Goal: Check status: Check status

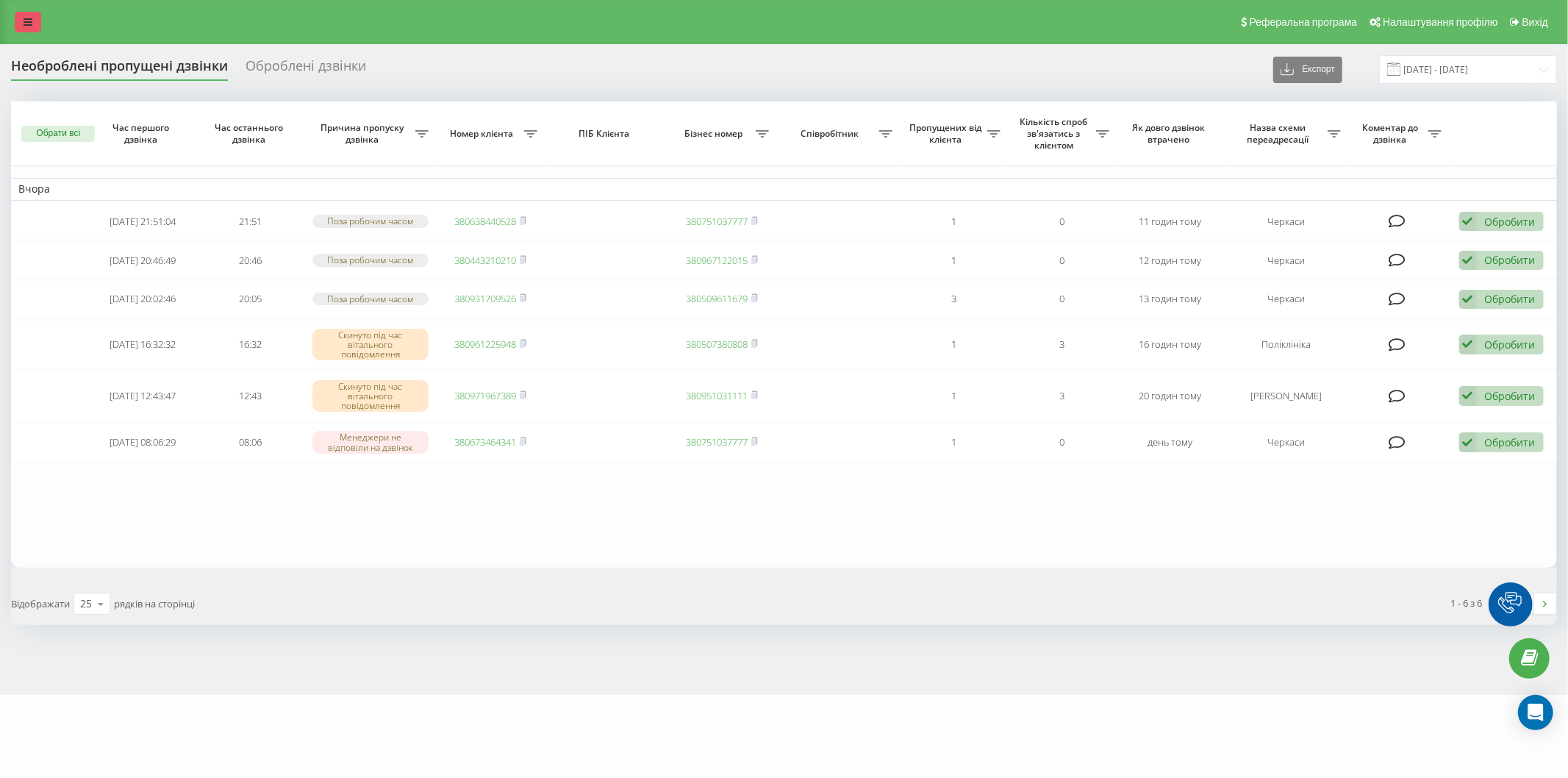
click at [23, 15] on link at bounding box center [27, 22] width 26 height 20
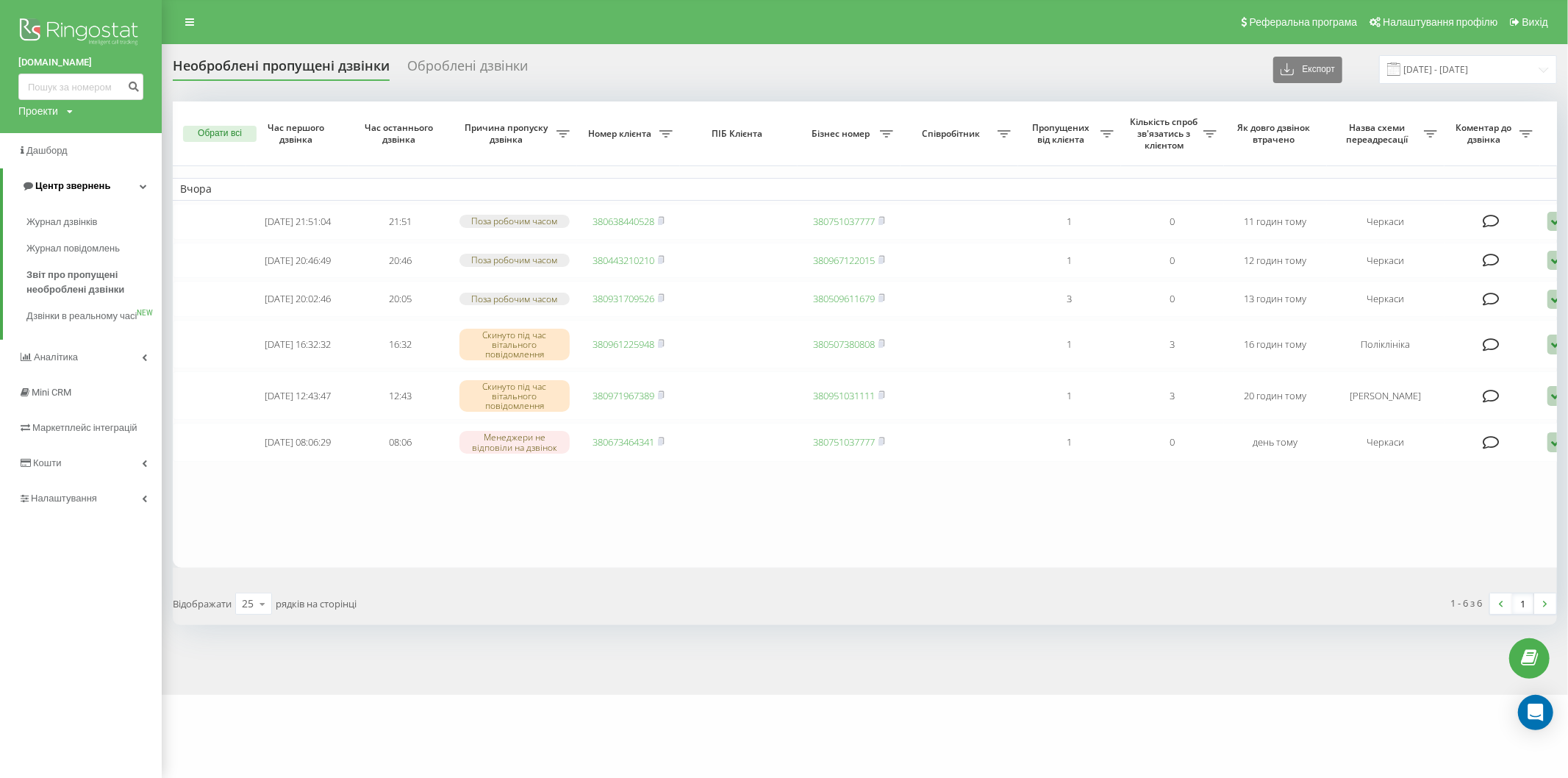
click at [110, 178] on link "Центр звернень" at bounding box center [82, 186] width 159 height 36
click at [110, 178] on link "Центр звернень" at bounding box center [81, 186] width 162 height 36
drag, startPoint x: 103, startPoint y: 278, endPoint x: 150, endPoint y: 273, distance: 47.3
click at [103, 278] on span "Звіт про пропущені необроблені дзвінки" at bounding box center [90, 282] width 128 height 29
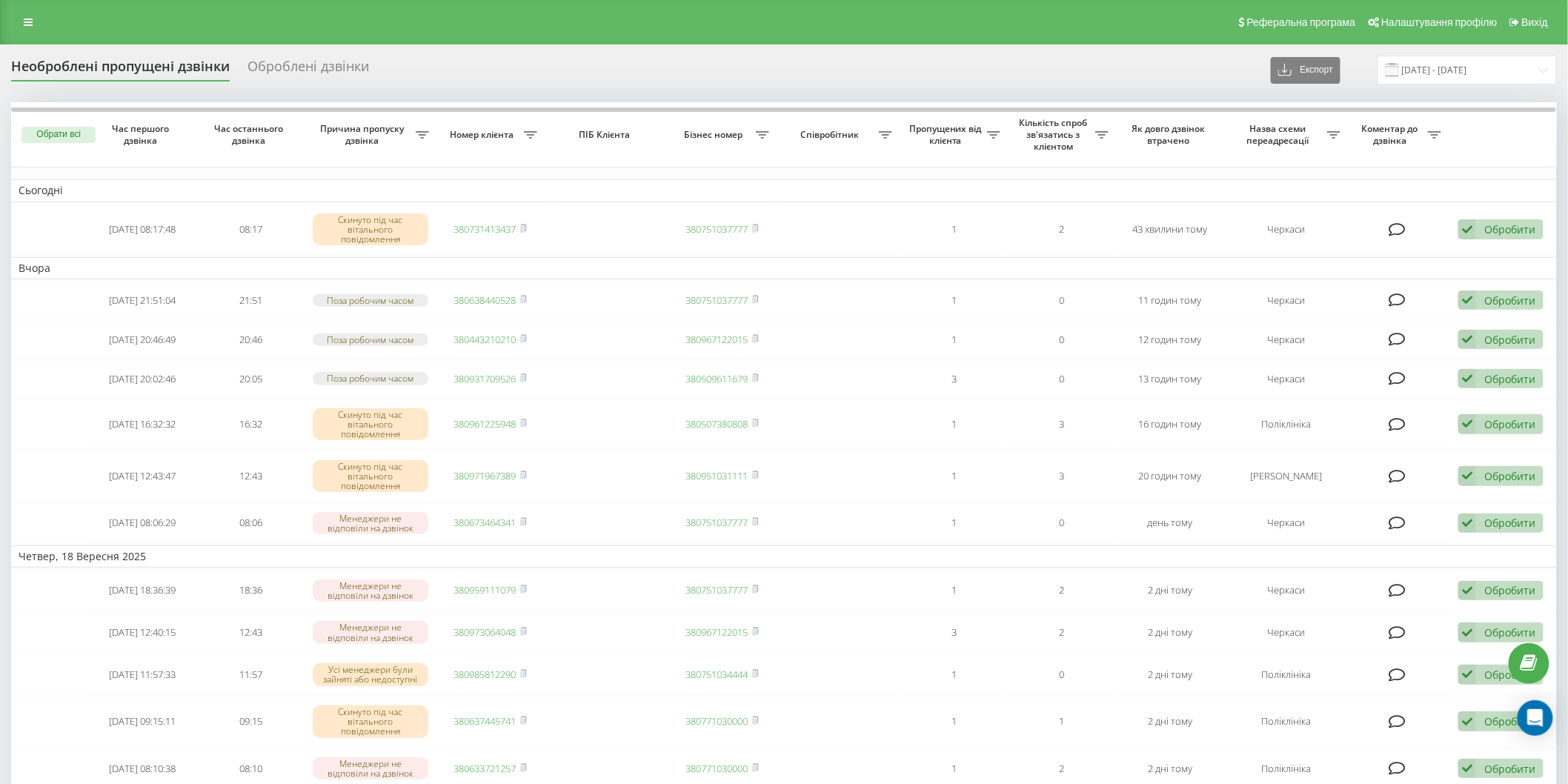
click at [1398, 67] on span at bounding box center [1392, 70] width 14 height 14
click at [1424, 70] on input "[DATE] - [DATE]" at bounding box center [1468, 70] width 180 height 29
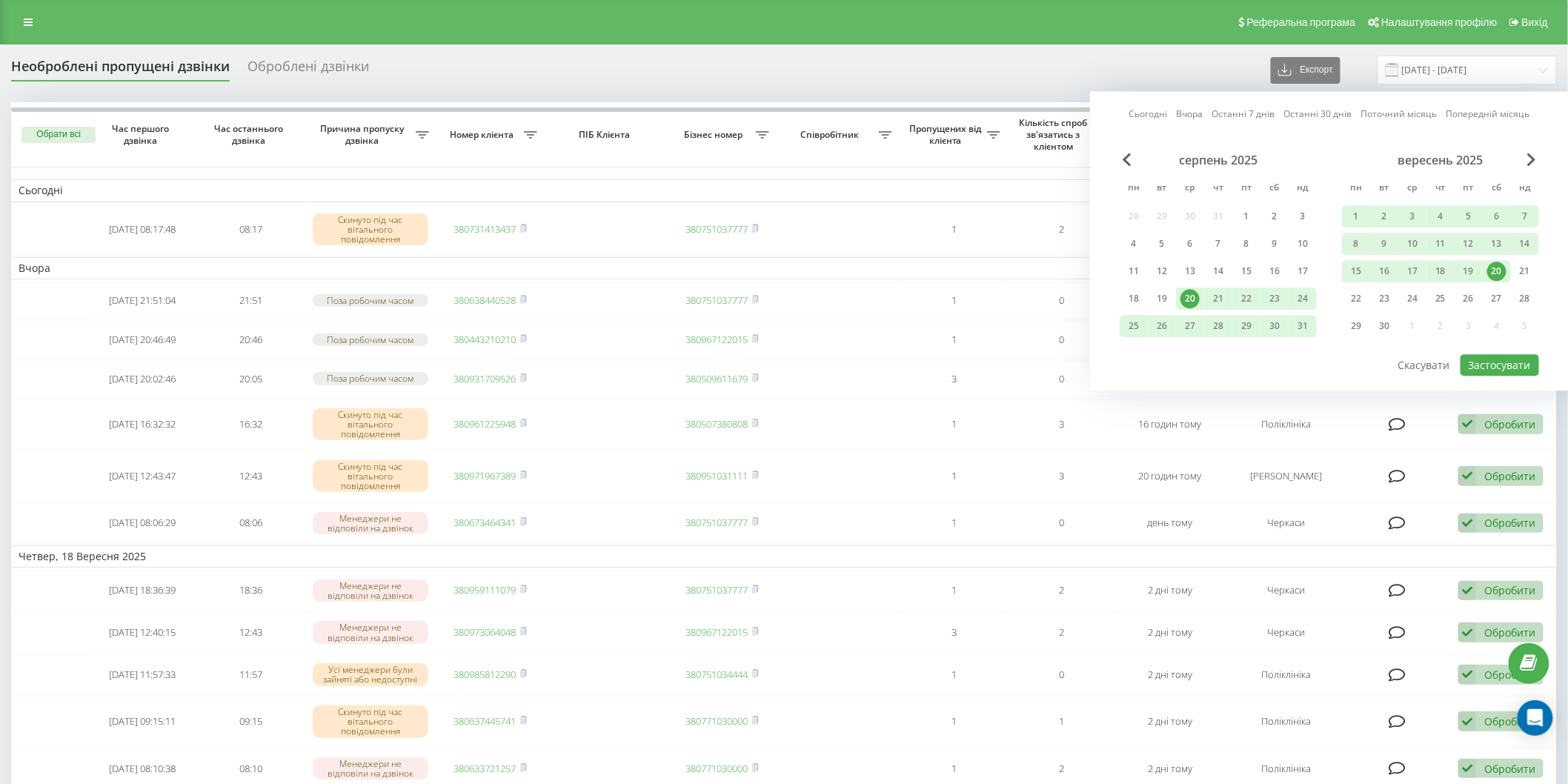
click at [1492, 267] on div "20" at bounding box center [1496, 271] width 19 height 19
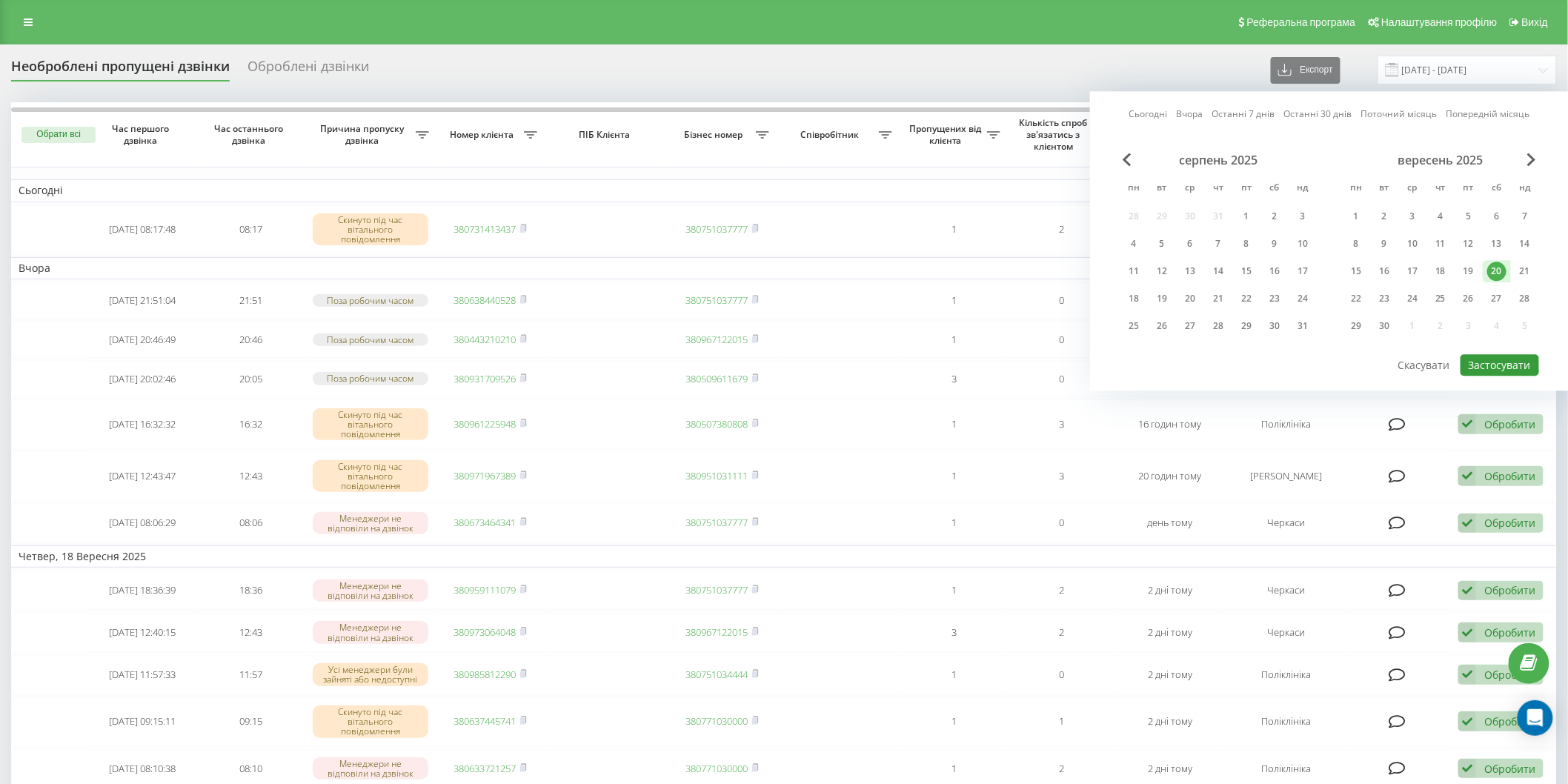
click at [1512, 365] on button "Застосувати" at bounding box center [1499, 365] width 78 height 21
type input "[DATE] - [DATE]"
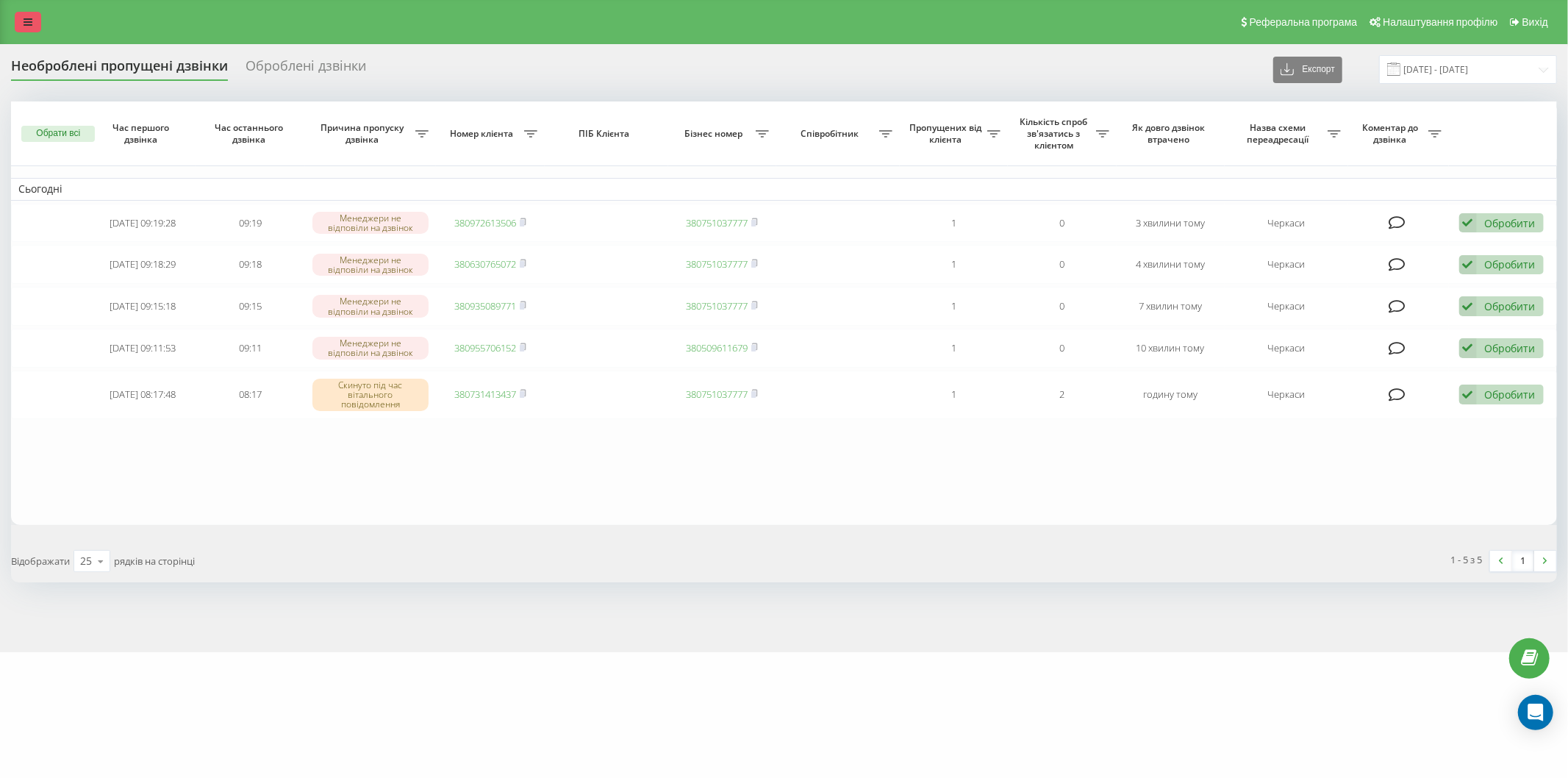
click at [14, 22] on link at bounding box center [27, 22] width 26 height 20
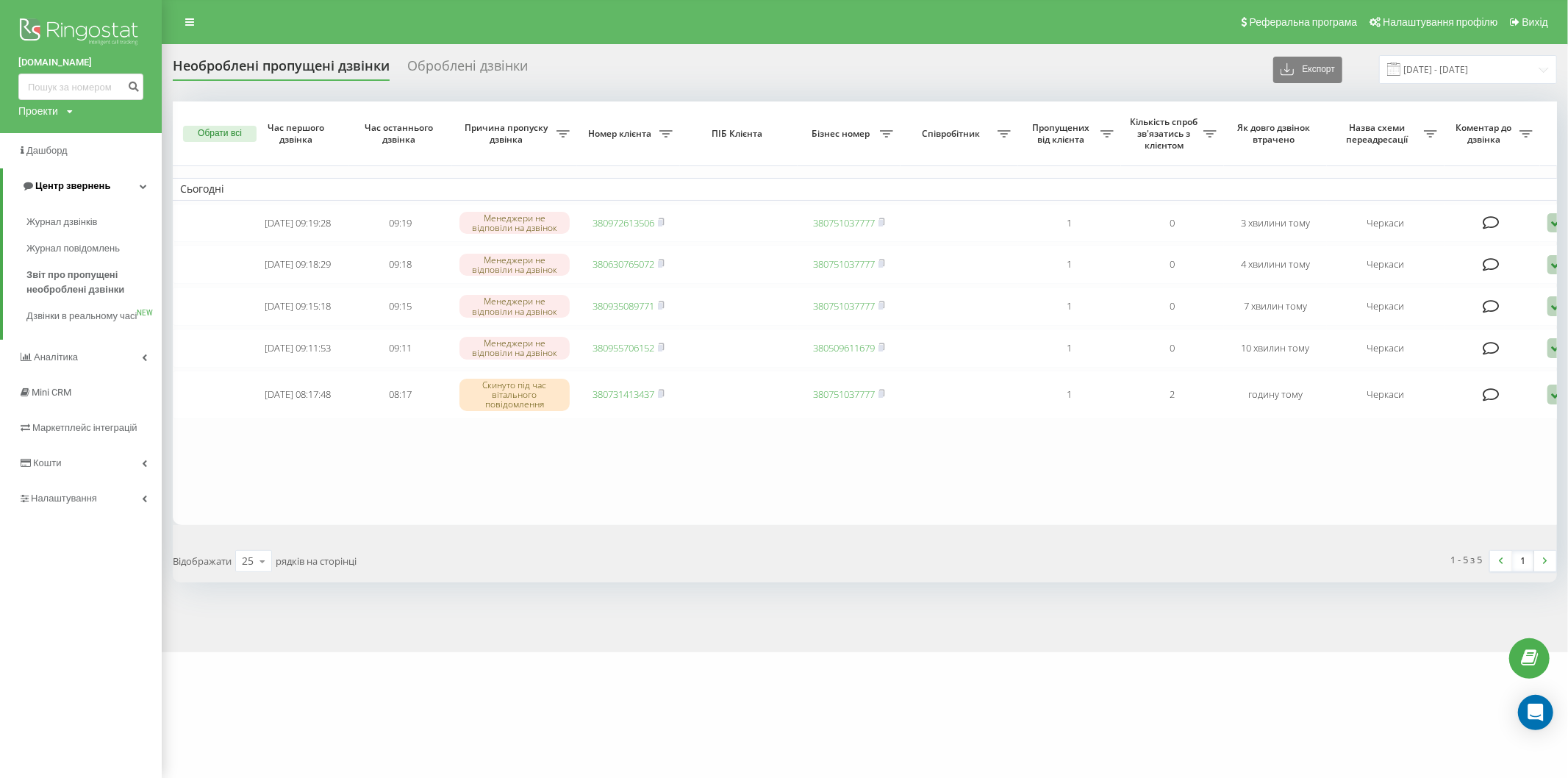
click at [64, 181] on span "Центр звернень" at bounding box center [73, 185] width 75 height 11
click at [94, 274] on span "Звіт про пропущені необроблені дзвінки" at bounding box center [90, 282] width 128 height 29
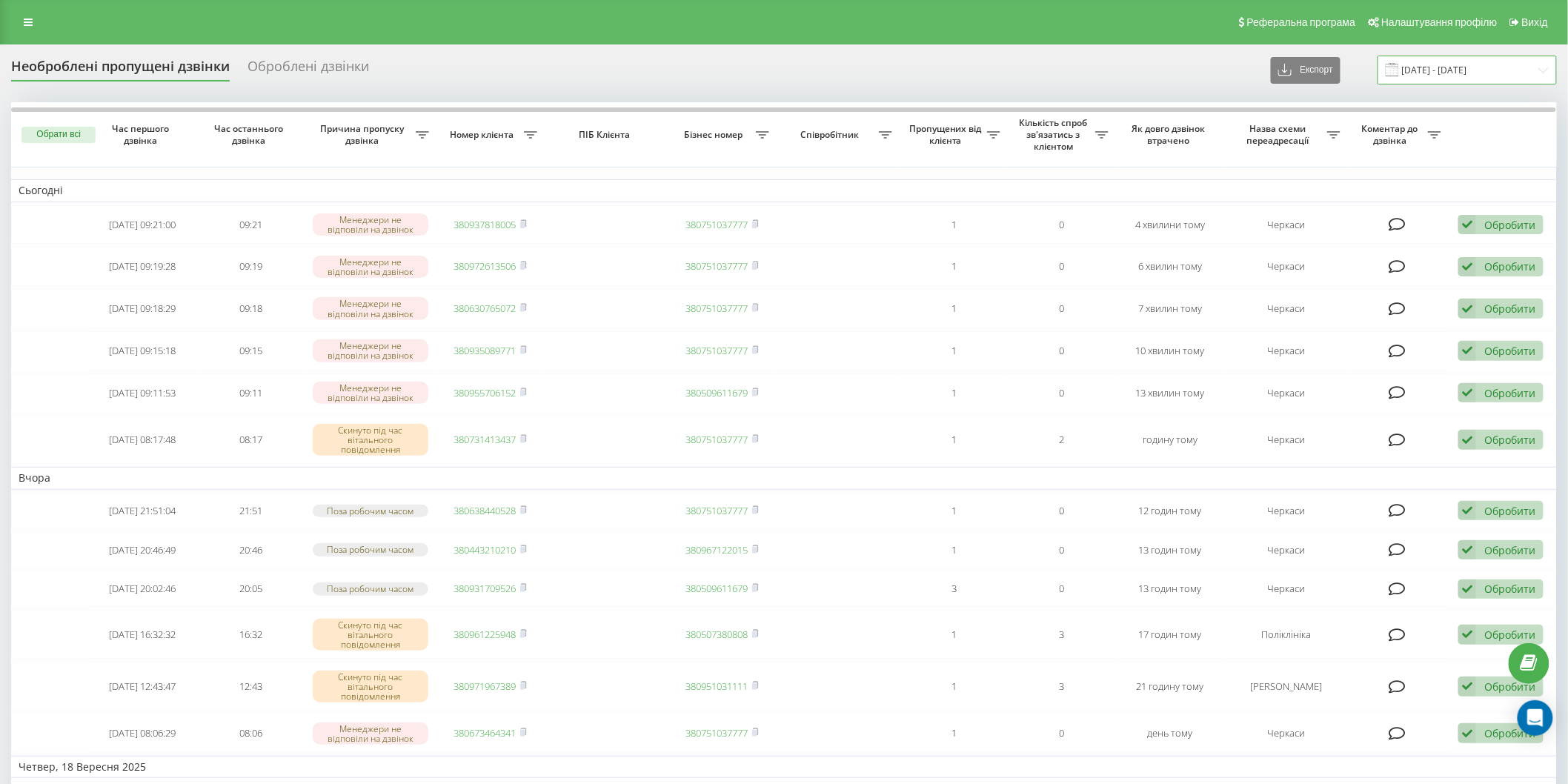
click at [1407, 65] on input "[DATE] - [DATE]" at bounding box center [1468, 70] width 180 height 29
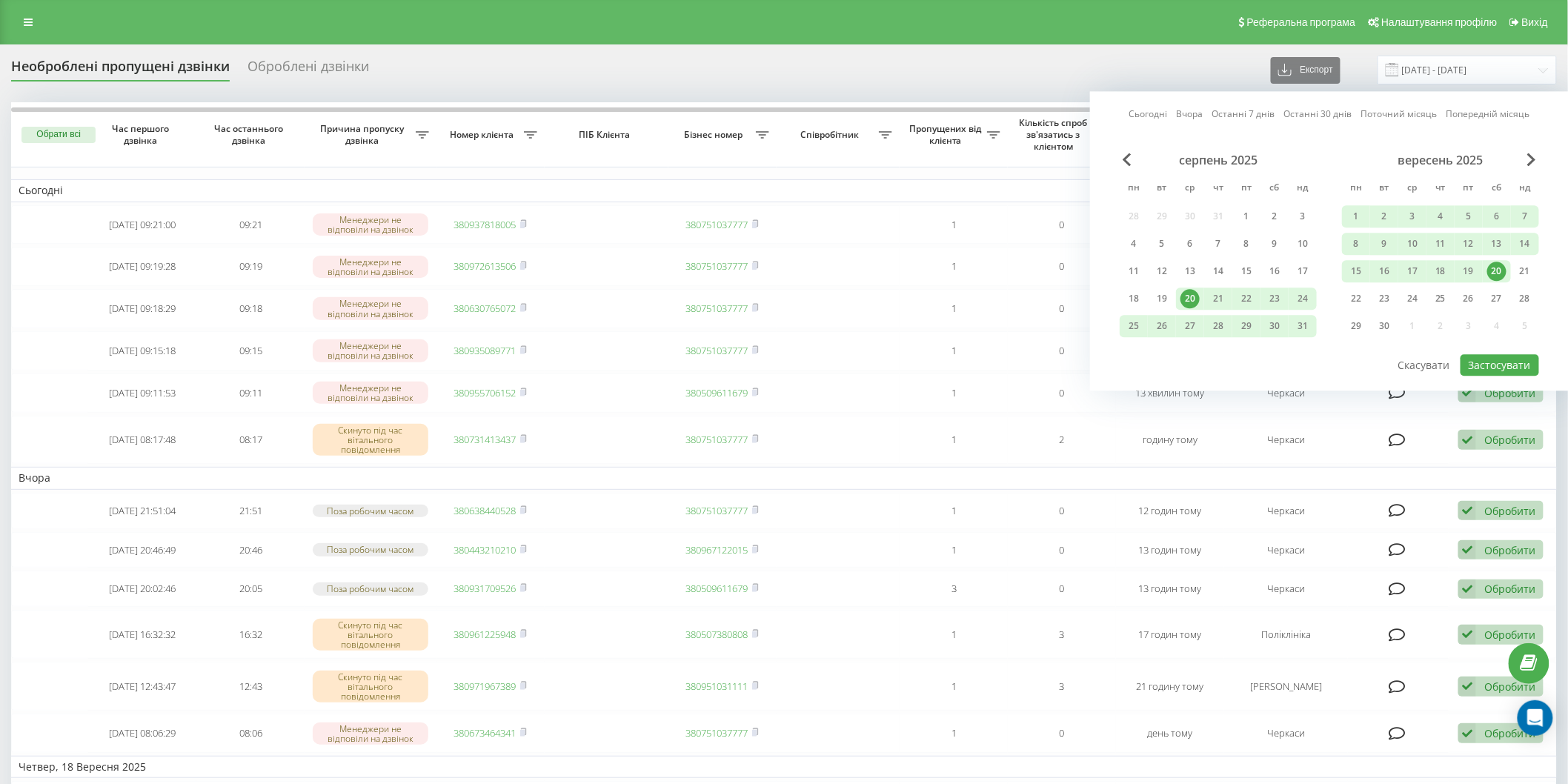
click at [1501, 264] on div "20" at bounding box center [1496, 271] width 19 height 19
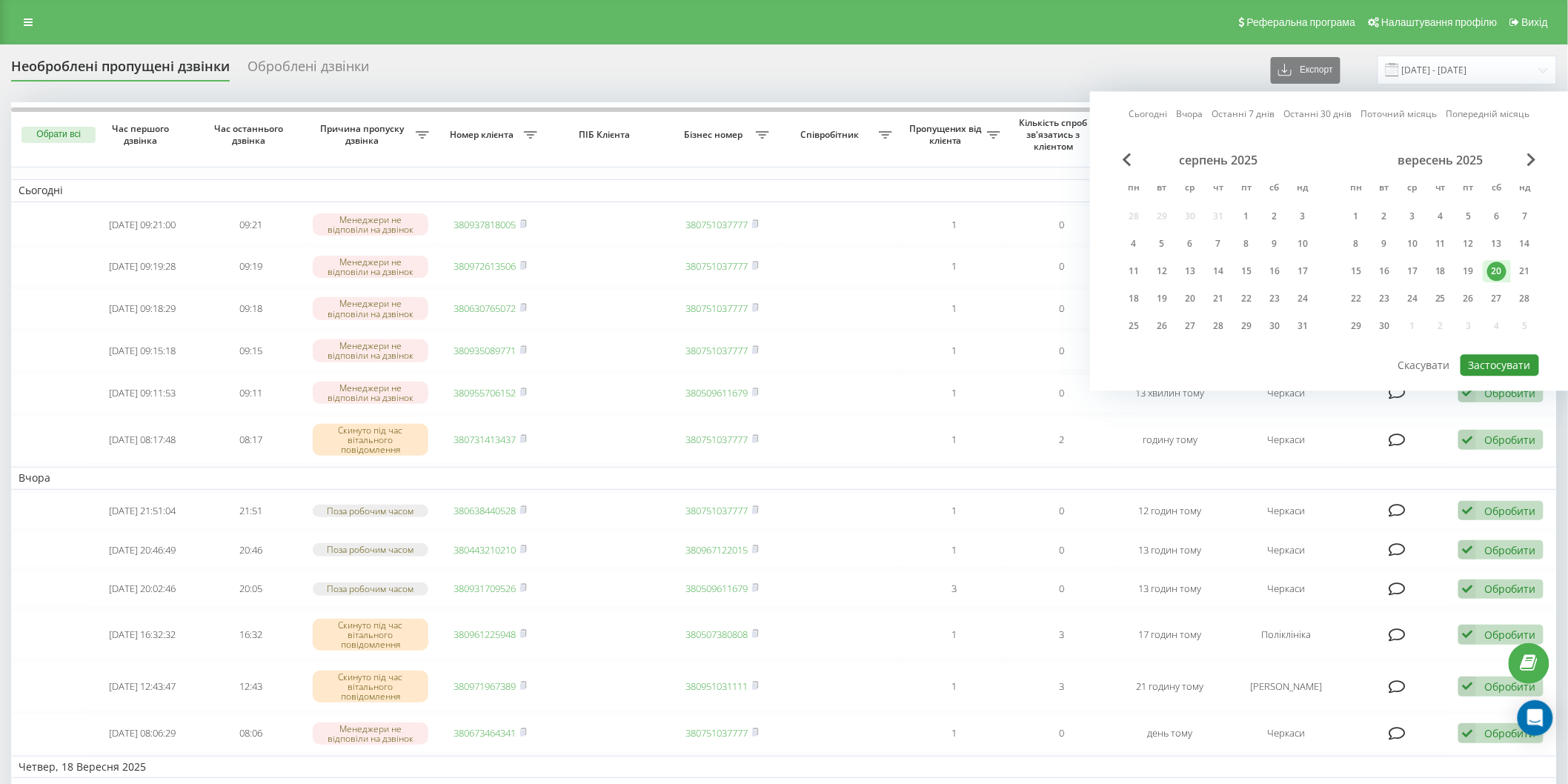
click at [1490, 361] on button "Застосувати" at bounding box center [1499, 365] width 78 height 21
type input "20.09.2025 - 20.09.2025"
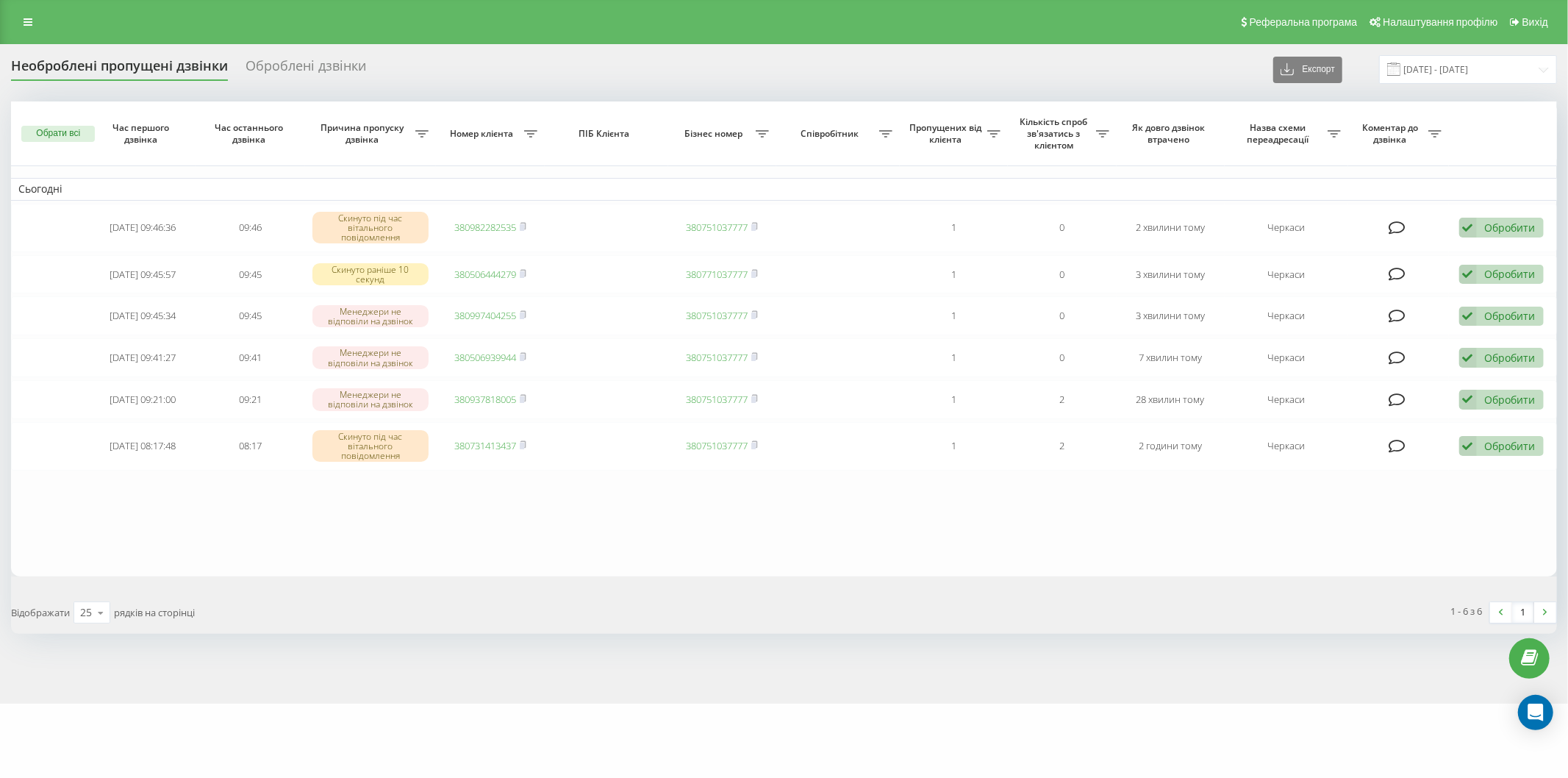
click at [1400, 69] on span at bounding box center [1394, 69] width 14 height 14
click at [1486, 65] on input "[DATE] - [DATE]" at bounding box center [1468, 69] width 178 height 29
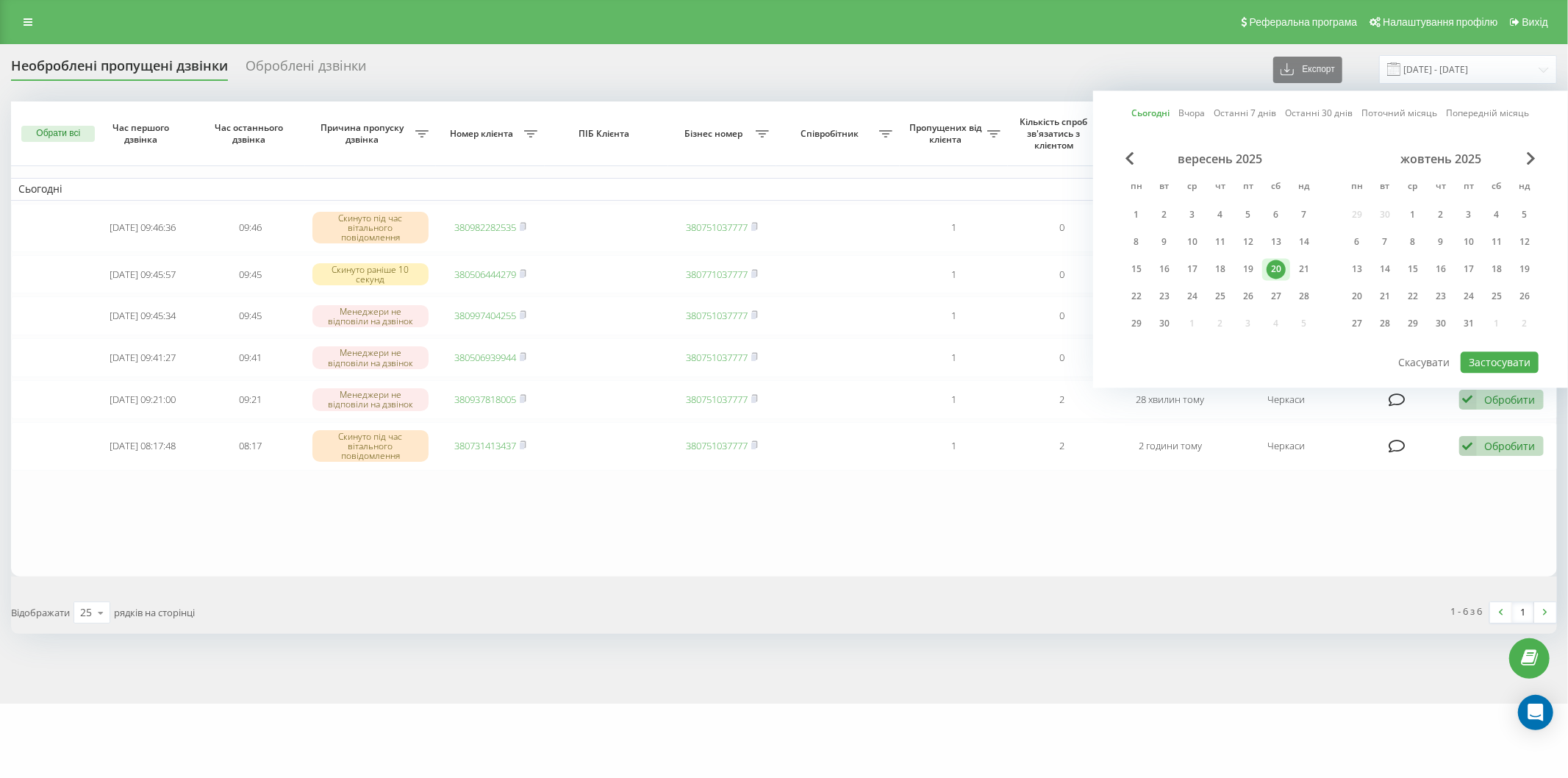
click at [1274, 264] on div "20" at bounding box center [1276, 269] width 19 height 19
click at [1508, 356] on button "Застосувати" at bounding box center [1499, 362] width 78 height 21
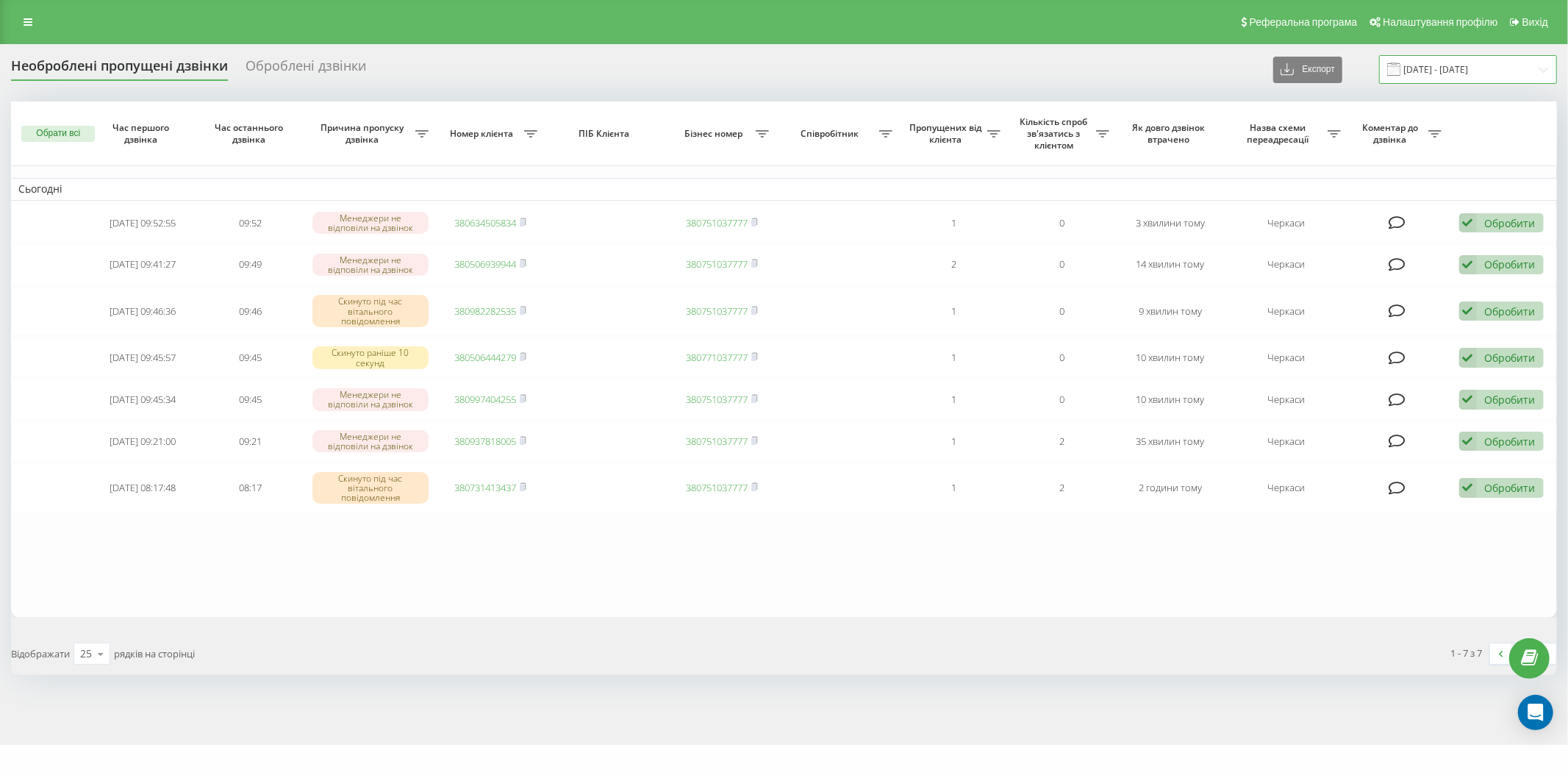
click at [1412, 67] on input "[DATE] - [DATE]" at bounding box center [1468, 69] width 178 height 29
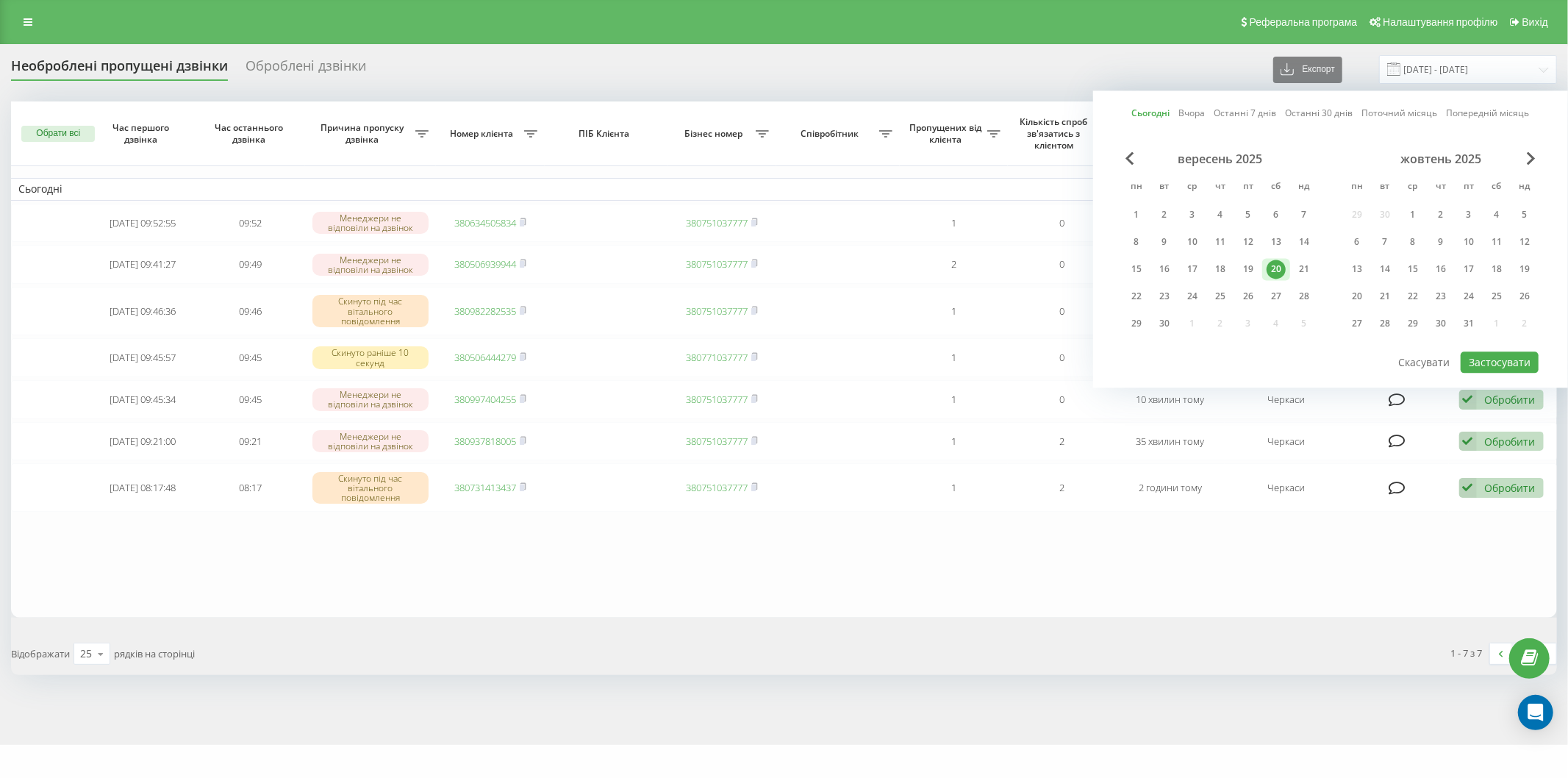
click div "20"
click button "Застосувати"
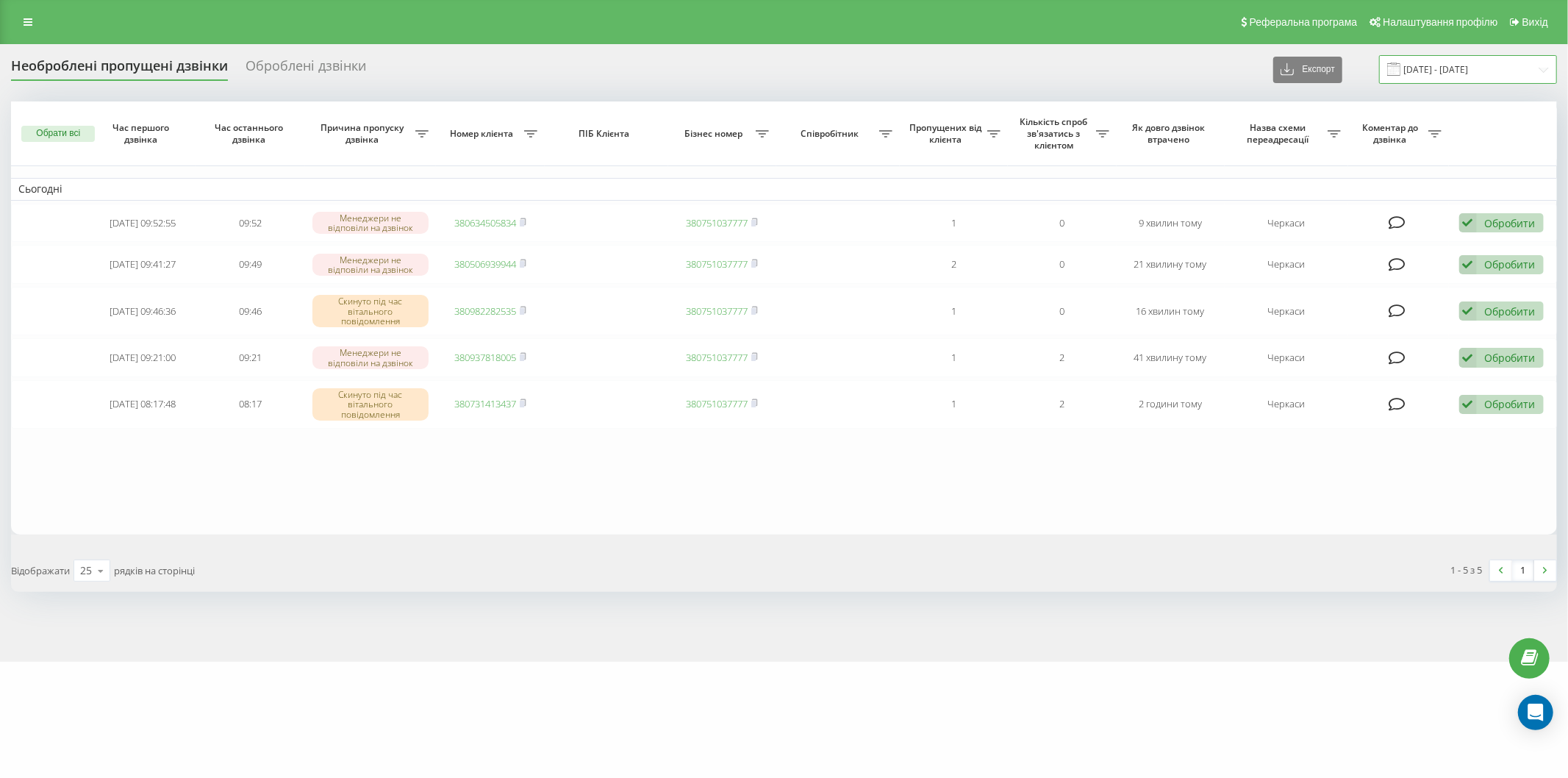
click at [1409, 68] on input "[DATE] - [DATE]" at bounding box center [1468, 69] width 178 height 29
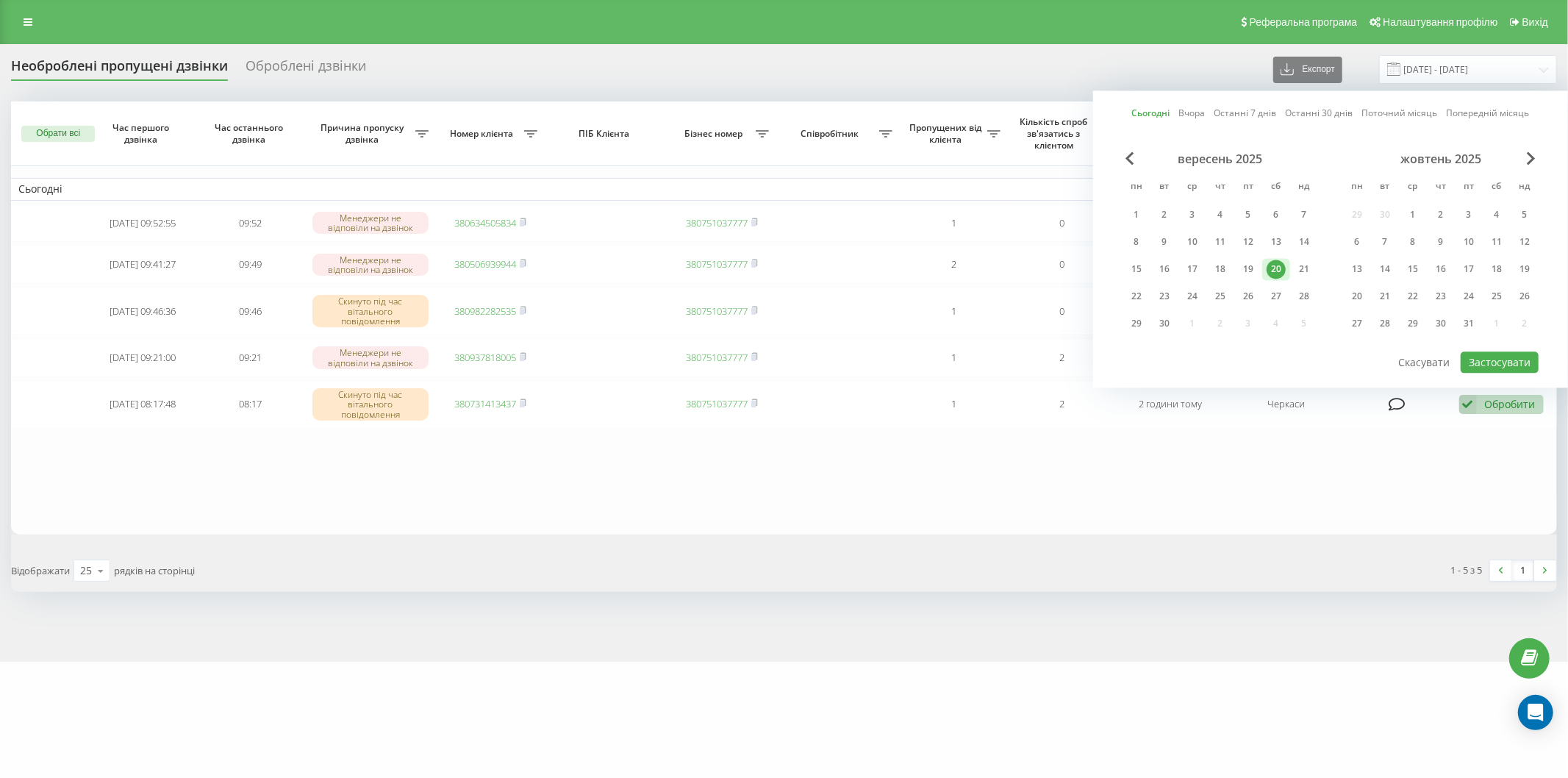
click at [1275, 261] on div "20" at bounding box center [1276, 269] width 19 height 19
click at [1497, 357] on button "Застосувати" at bounding box center [1499, 362] width 78 height 21
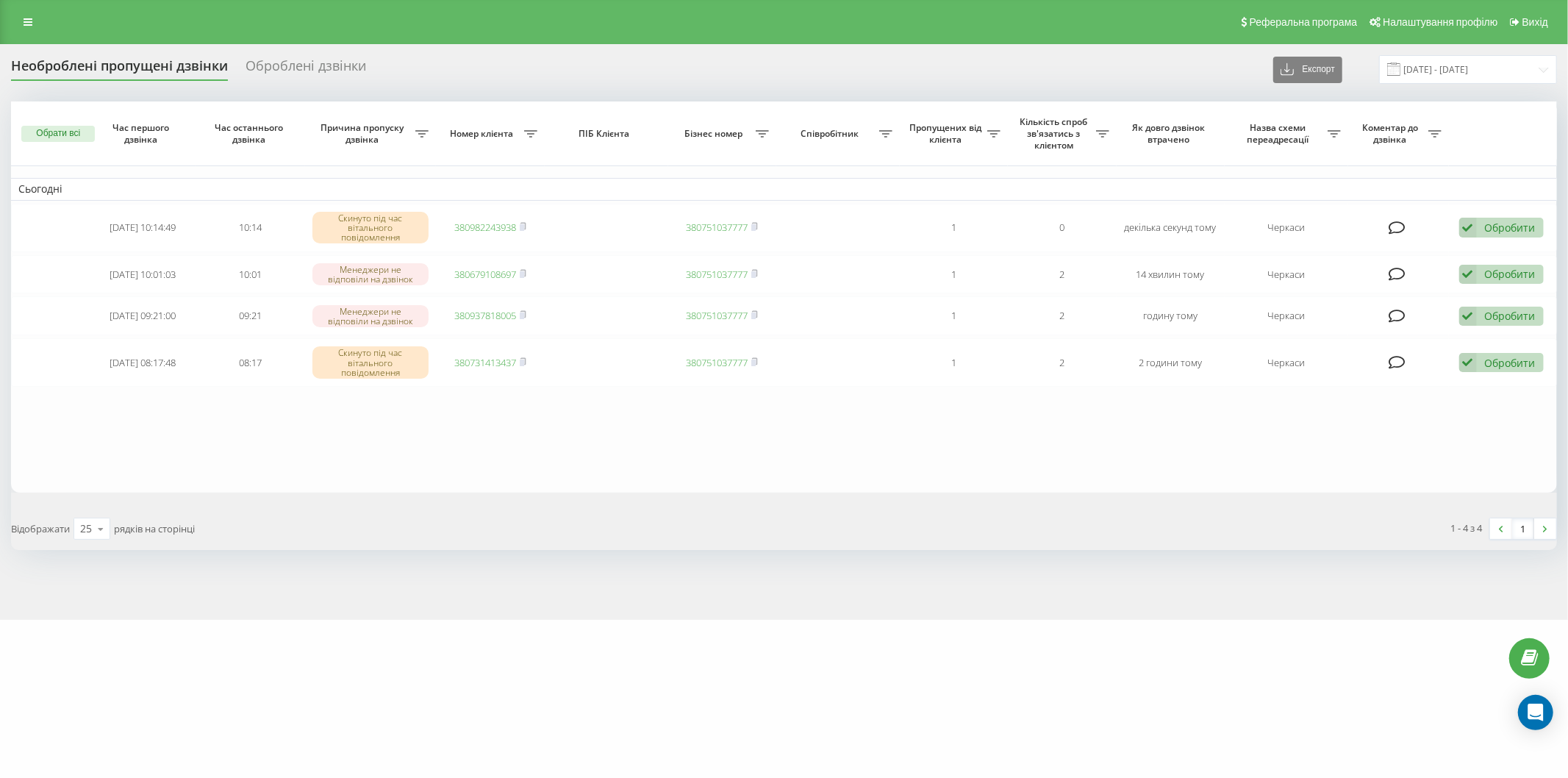
click at [1400, 68] on span at bounding box center [1394, 69] width 14 height 14
click at [1445, 68] on input "[DATE] - [DATE]" at bounding box center [1468, 69] width 178 height 29
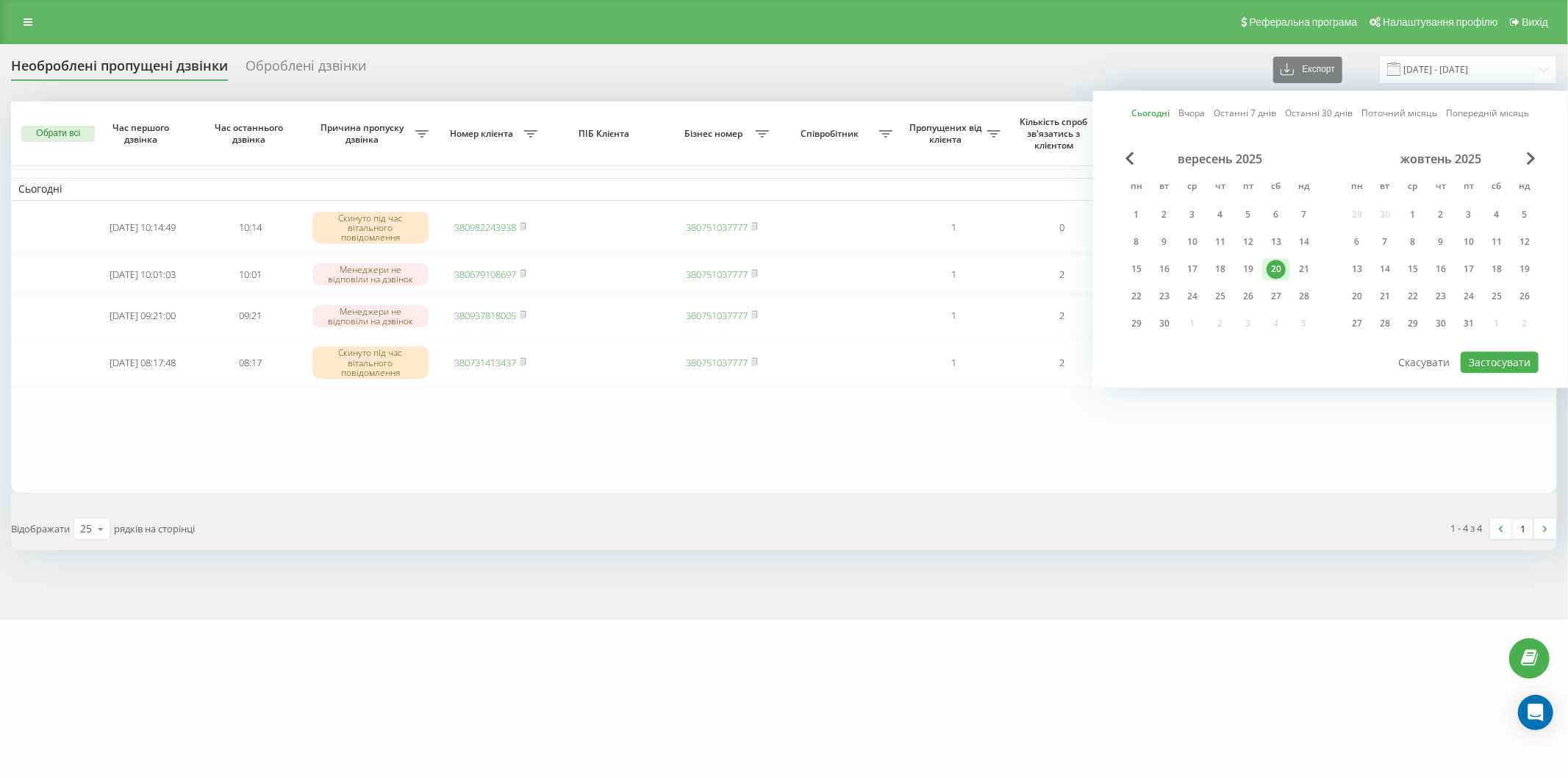
click at [1280, 262] on div "20" at bounding box center [1276, 269] width 19 height 19
click at [1520, 356] on button "Застосувати" at bounding box center [1499, 362] width 78 height 21
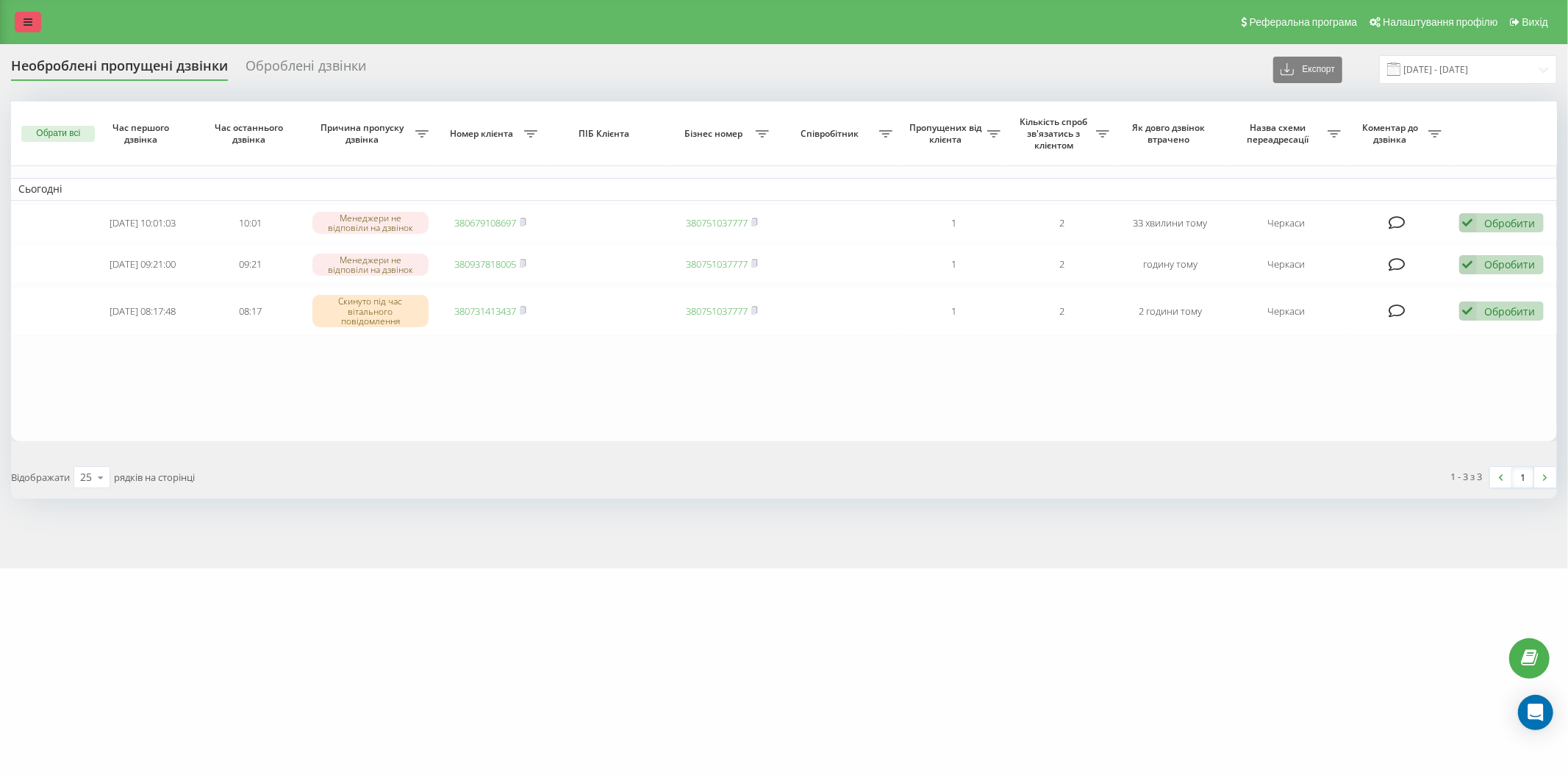
click at [29, 17] on icon at bounding box center [28, 22] width 9 height 11
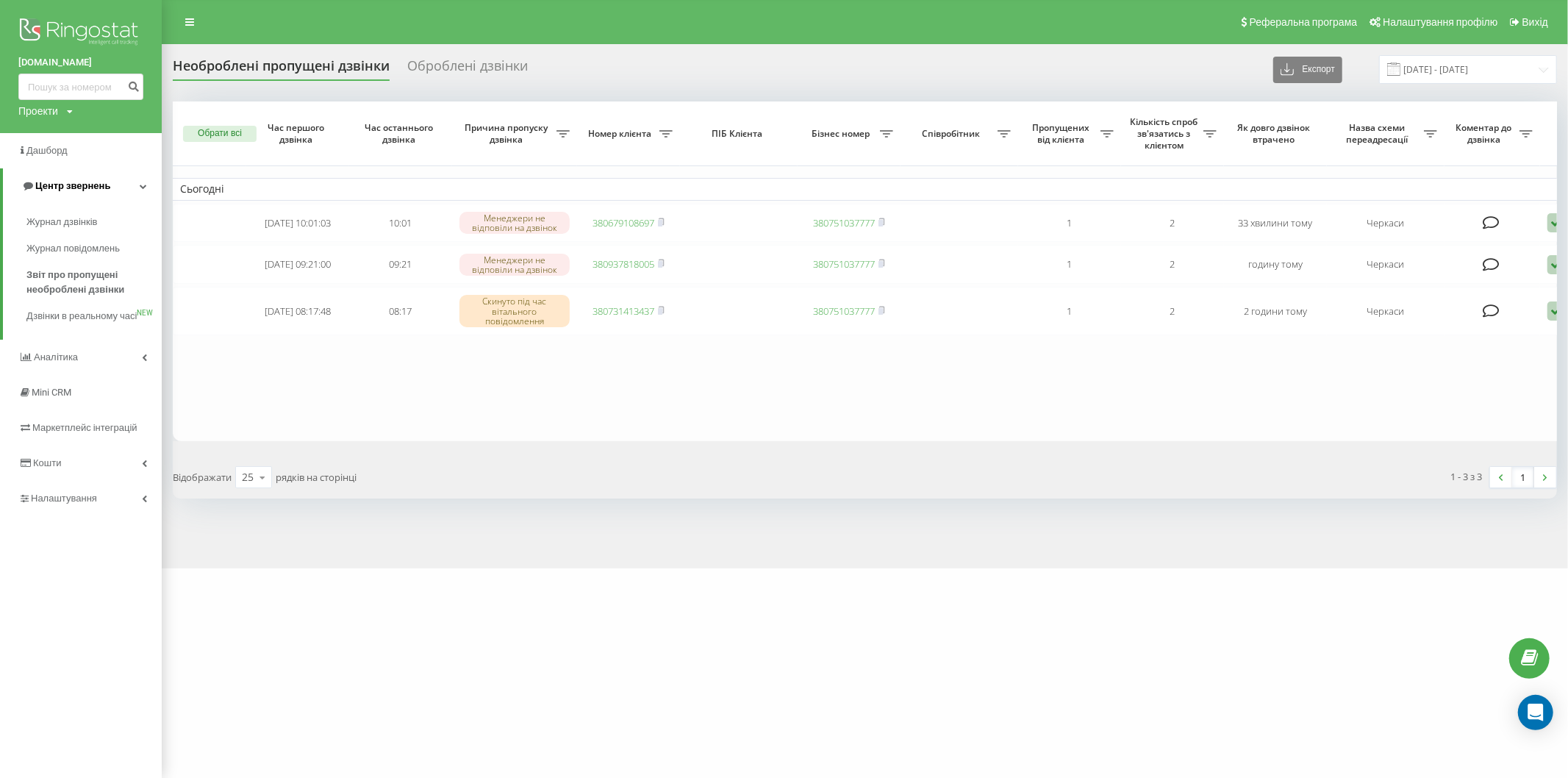
click at [105, 180] on span "Центр звернень" at bounding box center [73, 185] width 75 height 11
click at [105, 180] on link "Центр звернень" at bounding box center [81, 186] width 162 height 36
click at [87, 280] on span "Звіт про пропущені необроблені дзвінки" at bounding box center [90, 282] width 128 height 29
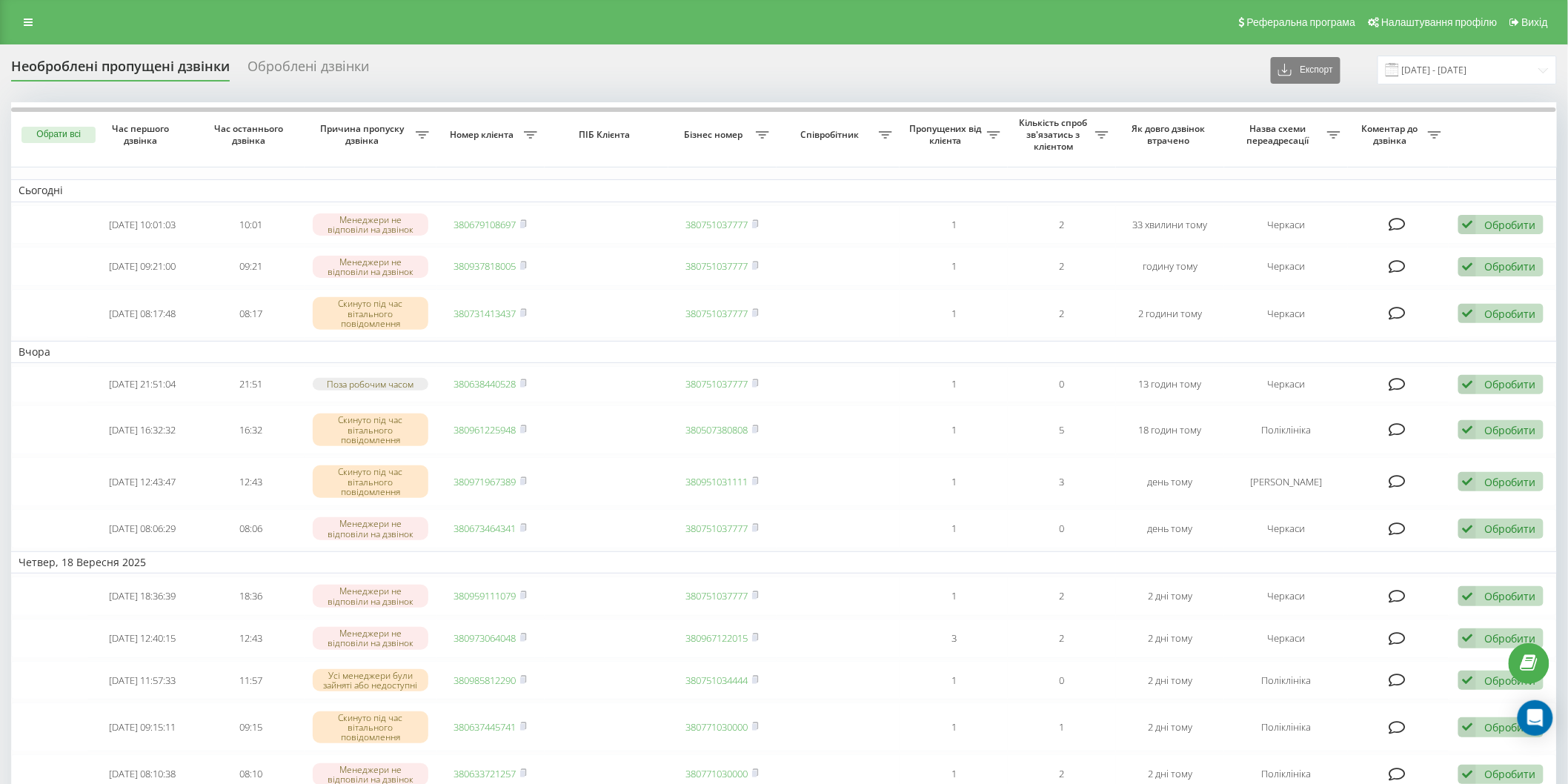
click at [1399, 72] on span at bounding box center [1392, 70] width 14 height 14
click at [1408, 70] on input "20.08.2025 - 20.09.2025" at bounding box center [1468, 70] width 180 height 29
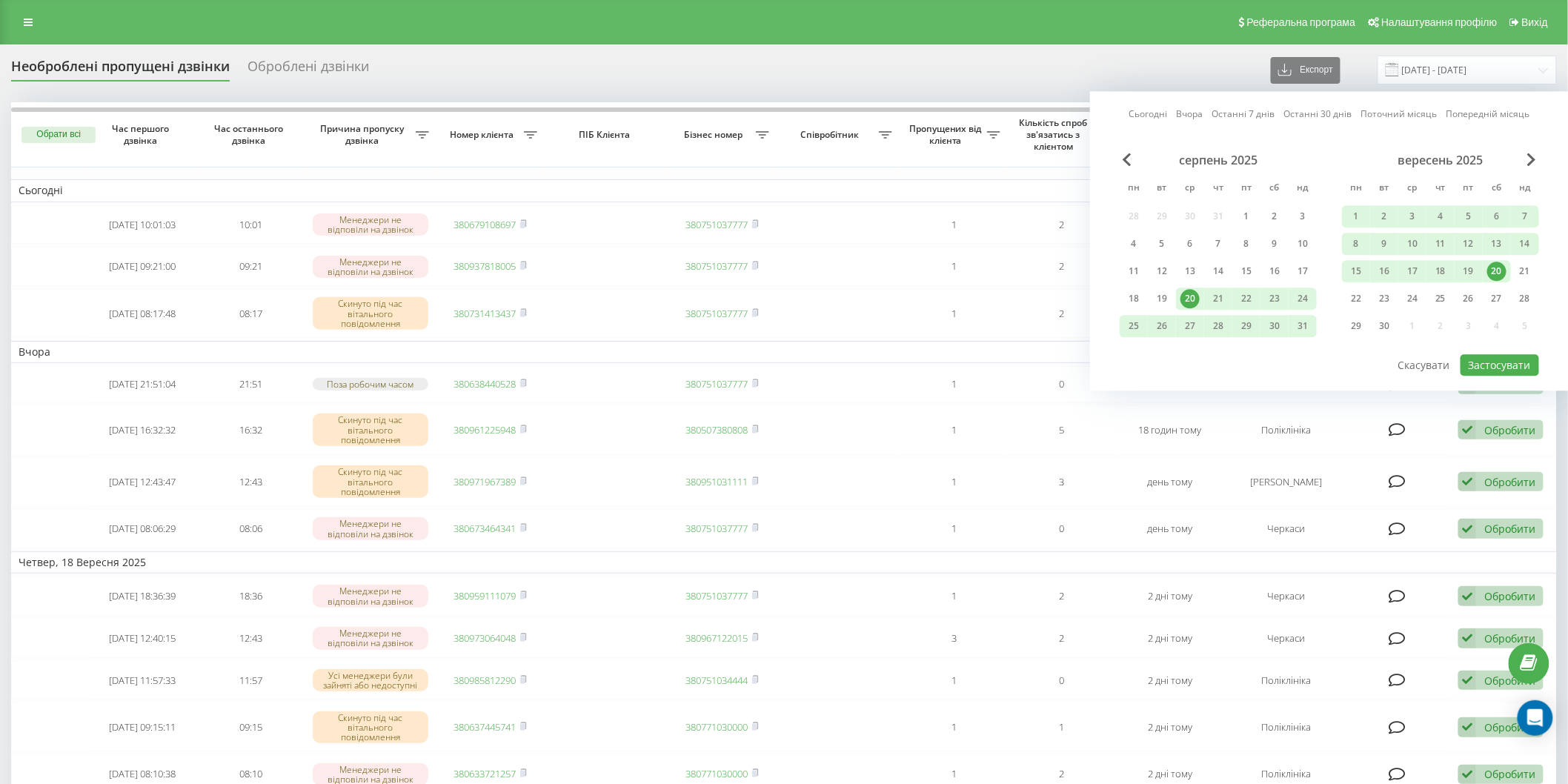
click at [1495, 265] on div "20" at bounding box center [1496, 271] width 19 height 19
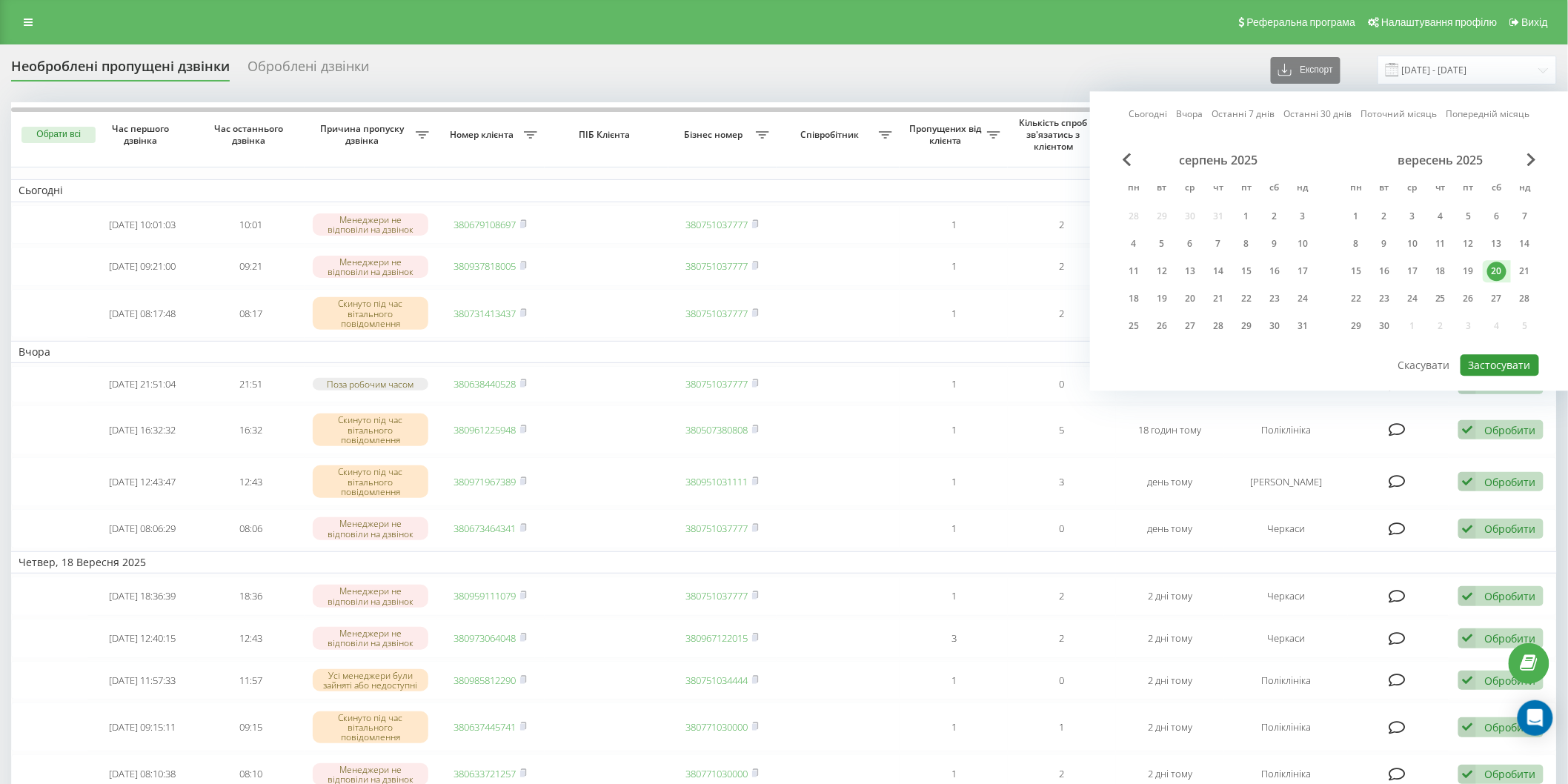
click at [1507, 360] on button "Застосувати" at bounding box center [1499, 365] width 78 height 21
type input "[DATE] - [DATE]"
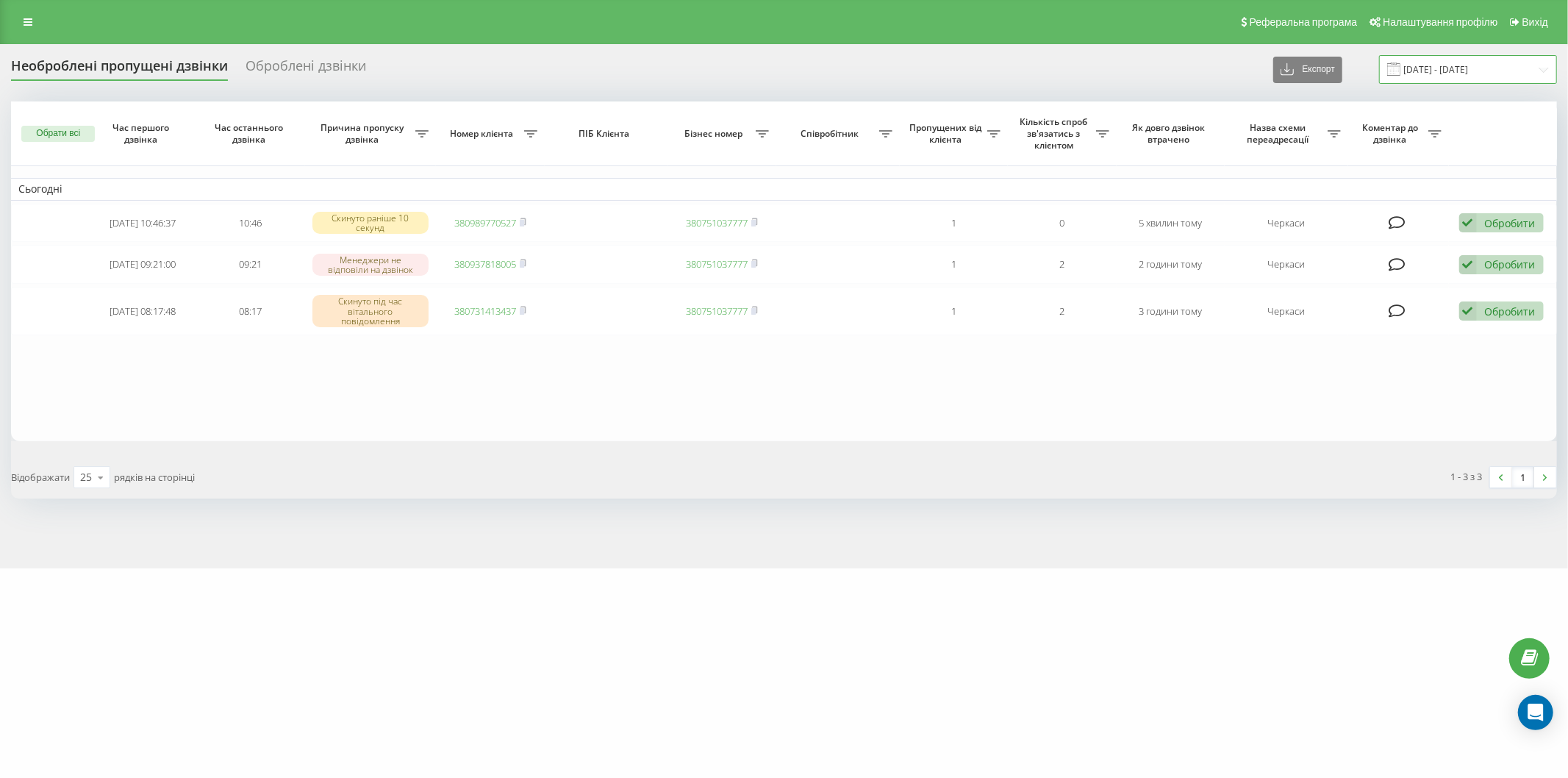
click at [1409, 63] on input "[DATE] - [DATE]" at bounding box center [1468, 69] width 178 height 29
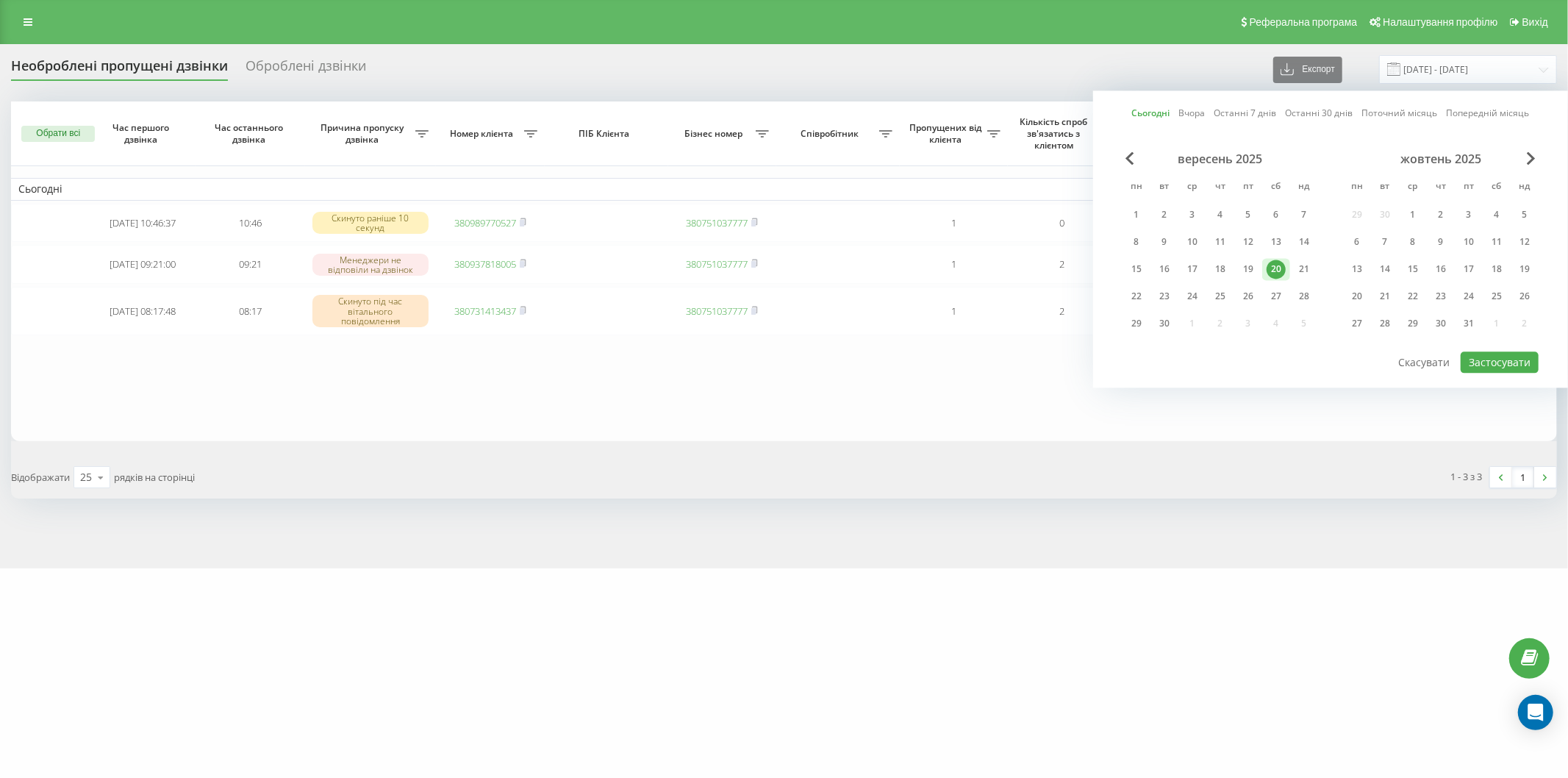
click at [1275, 261] on div "20" at bounding box center [1276, 269] width 19 height 19
click at [1487, 359] on button "Застосувати" at bounding box center [1499, 362] width 78 height 21
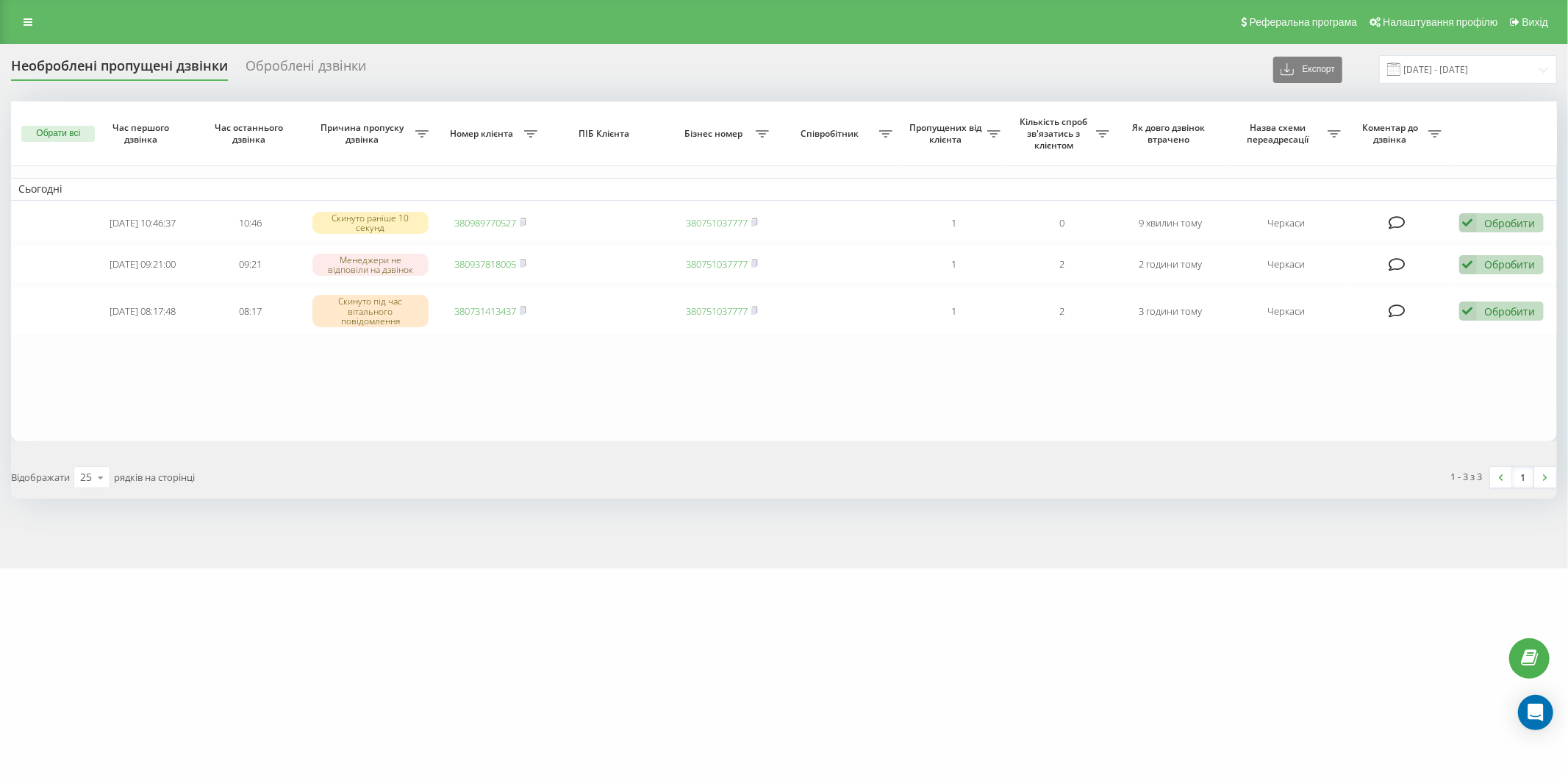
click at [60, 0] on div "Реферальна програма Налаштування профілю Вихід" at bounding box center [784, 22] width 1568 height 44
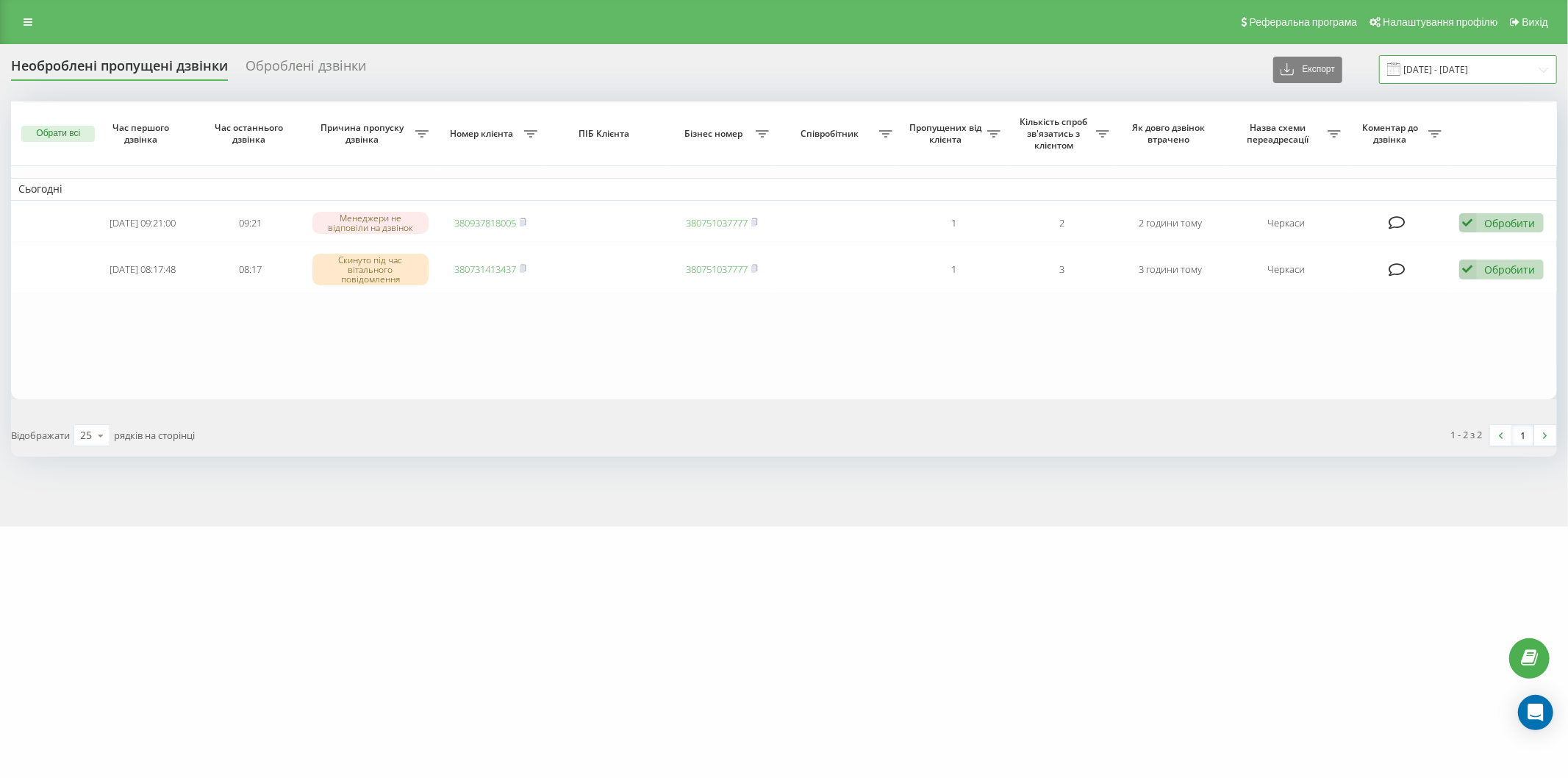
click at [1420, 63] on input "[DATE] - [DATE]" at bounding box center [1468, 69] width 178 height 29
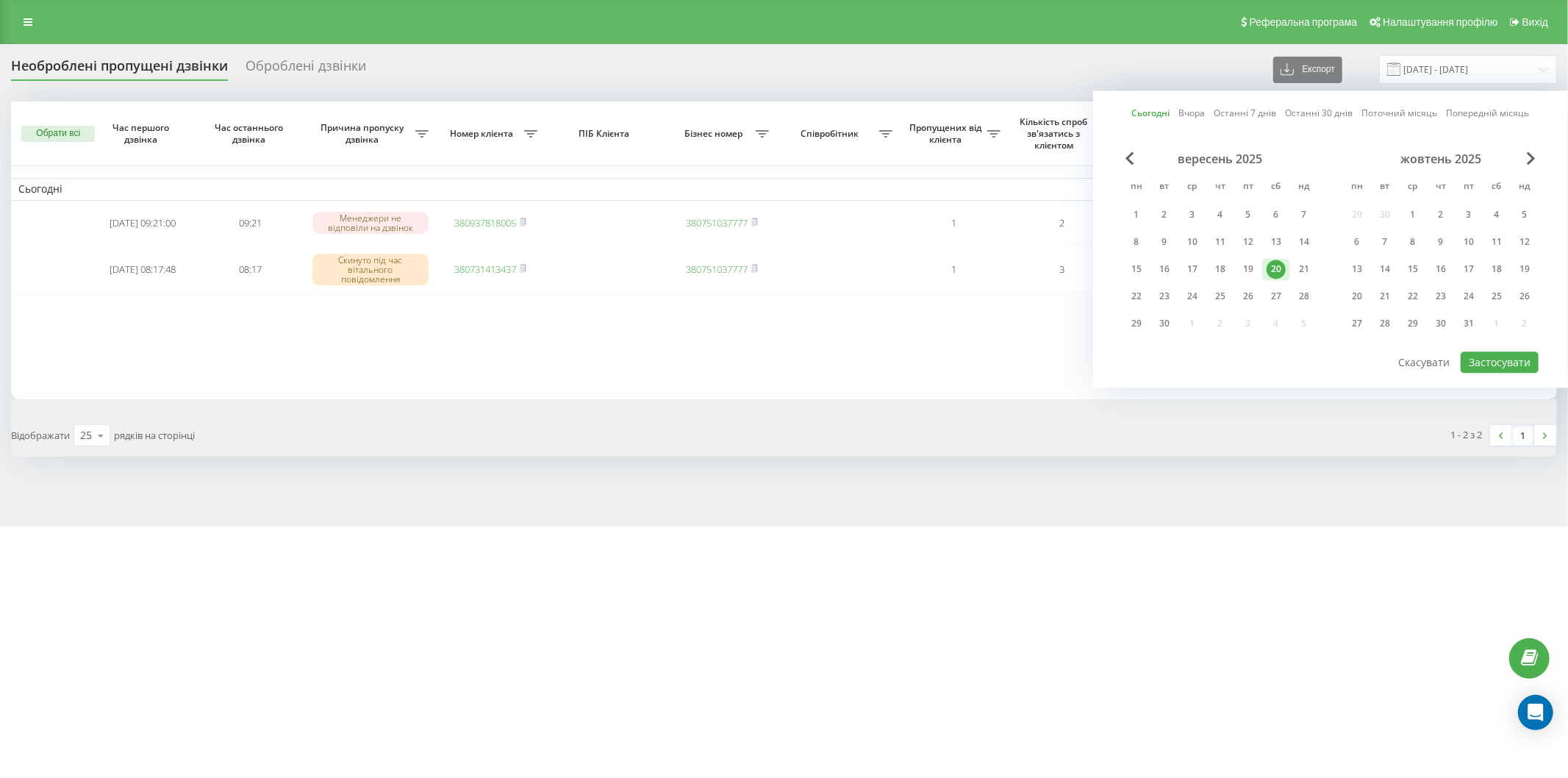
click at [1267, 263] on div "20" at bounding box center [1276, 269] width 19 height 19
click at [1495, 359] on button "Застосувати" at bounding box center [1499, 362] width 78 height 21
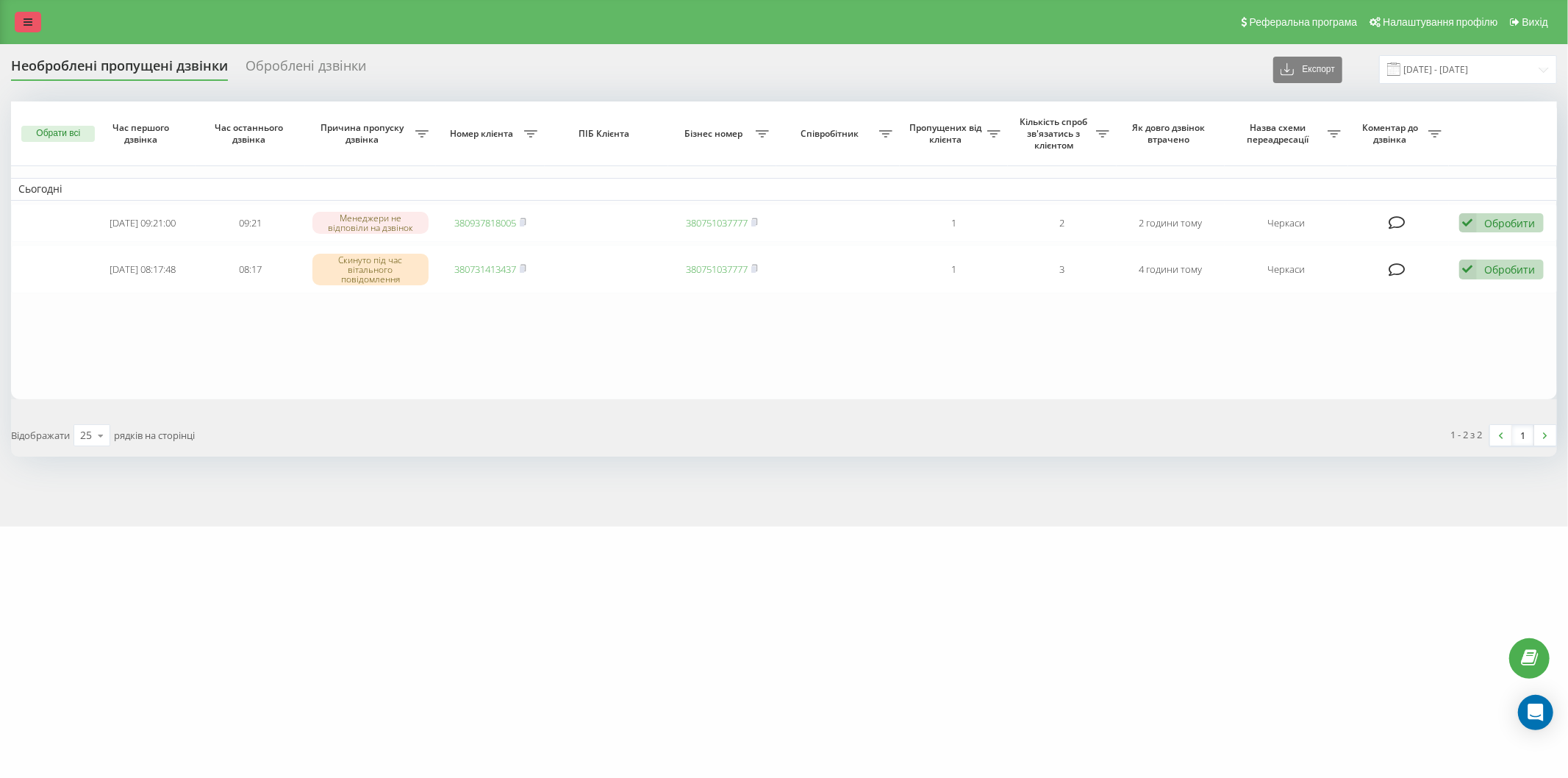
click at [34, 16] on link at bounding box center [27, 22] width 26 height 20
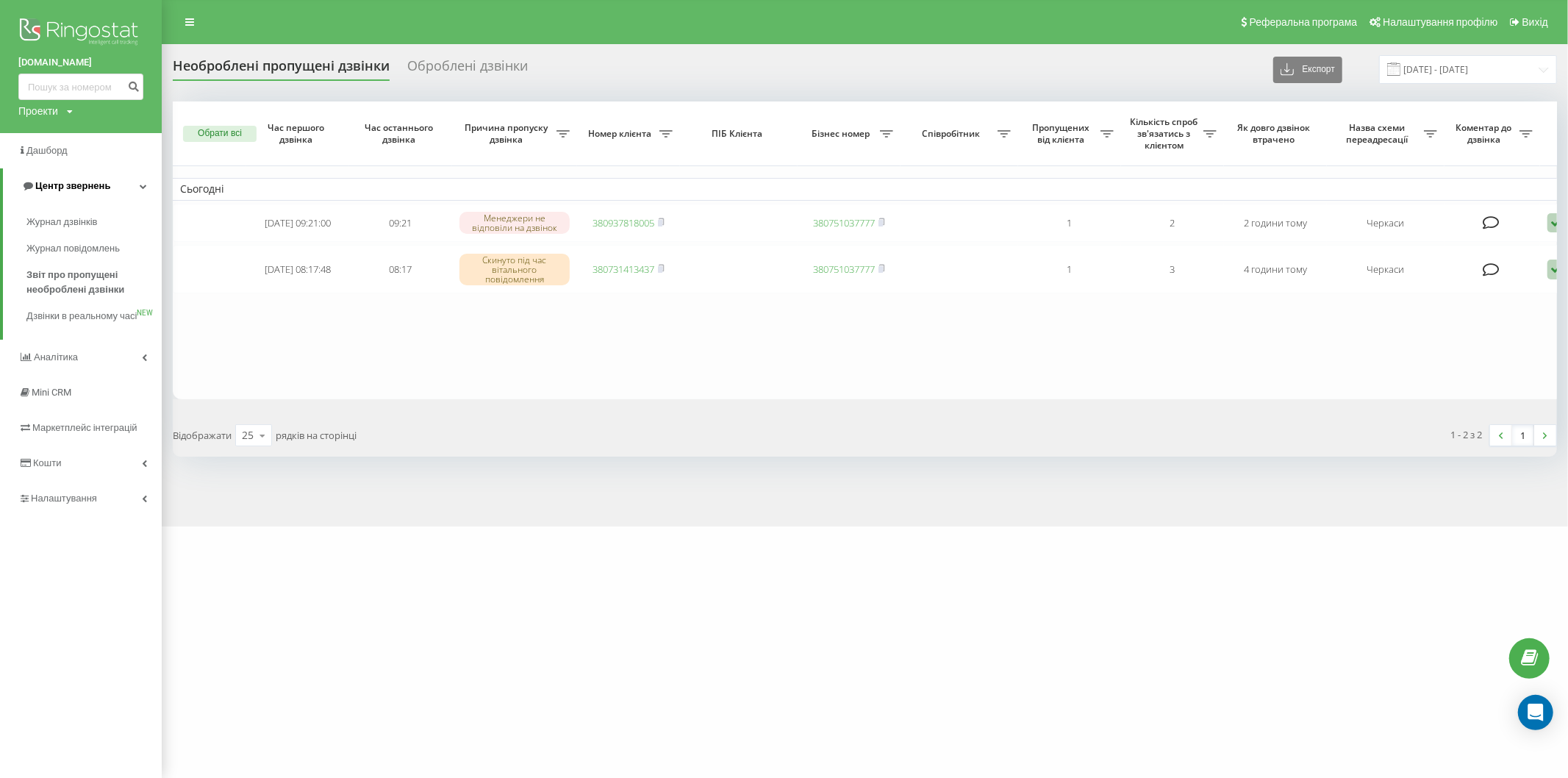
click at [106, 187] on span "Центр звернень" at bounding box center [73, 185] width 75 height 11
click at [106, 187] on link "Центр звернень" at bounding box center [82, 186] width 159 height 36
click at [77, 285] on span "Звіт про пропущені необроблені дзвінки" at bounding box center [90, 282] width 128 height 29
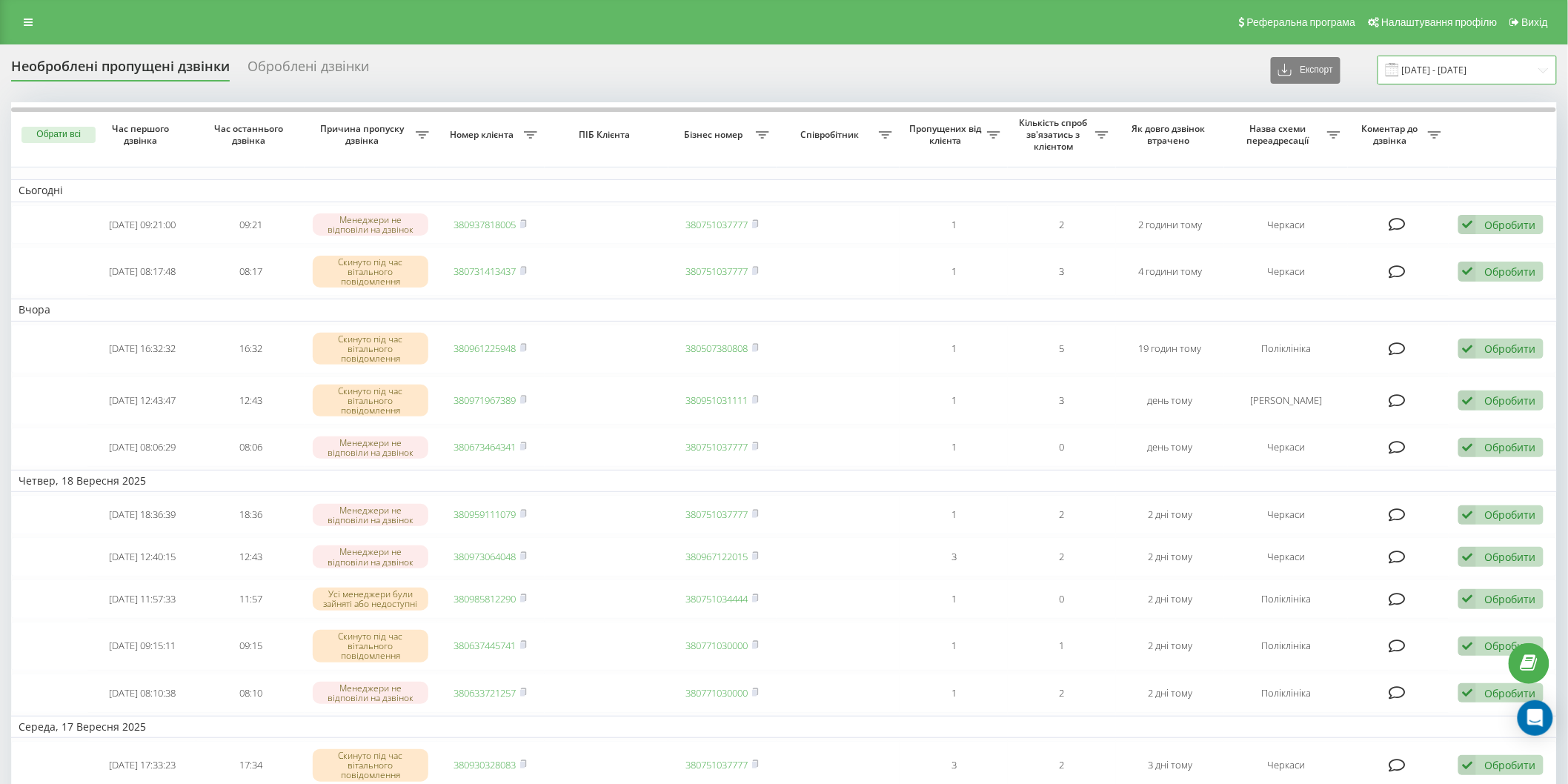
click at [1420, 62] on input "[DATE] - [DATE]" at bounding box center [1468, 70] width 180 height 29
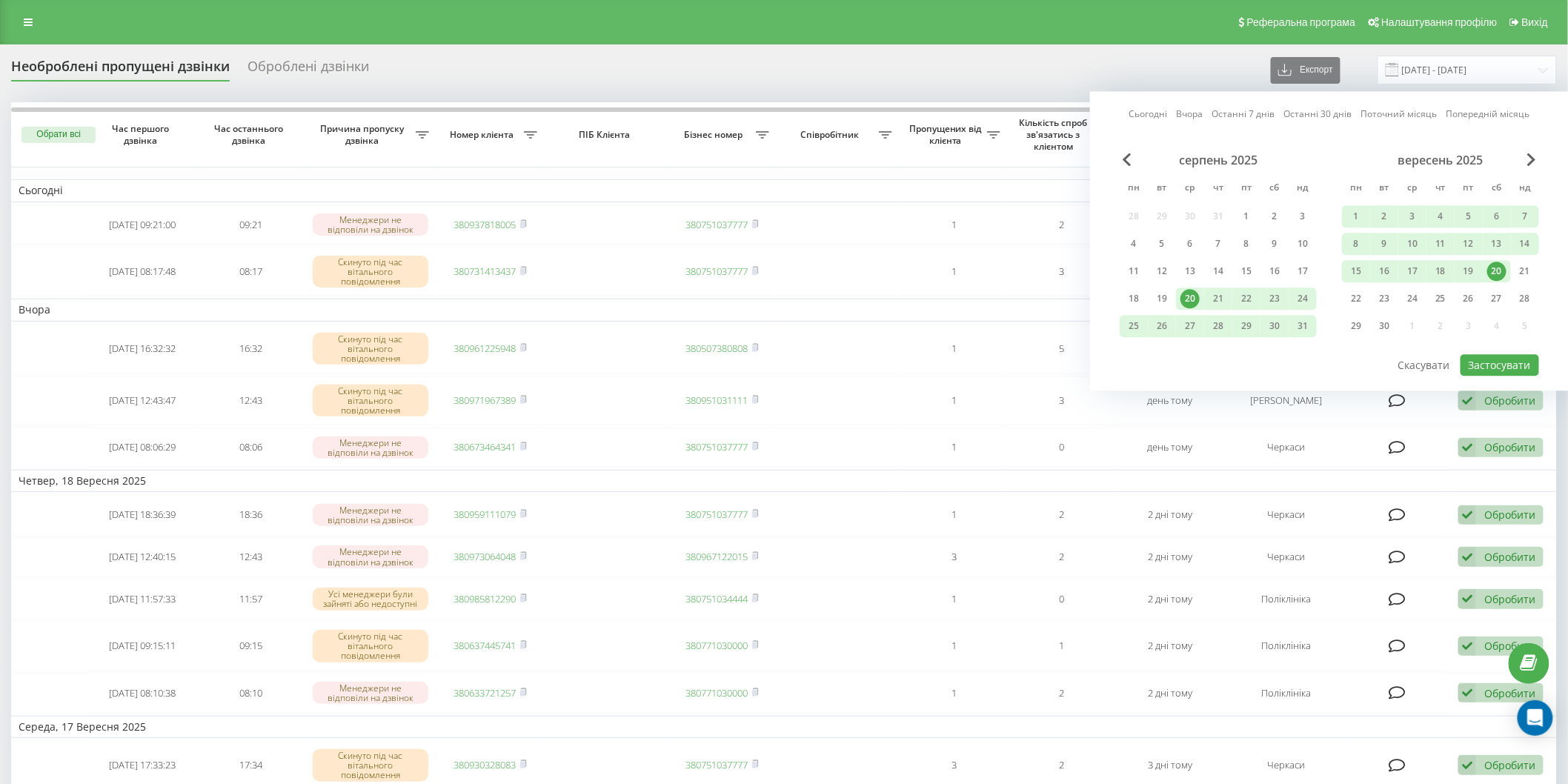
click at [1502, 267] on div "20" at bounding box center [1496, 271] width 19 height 19
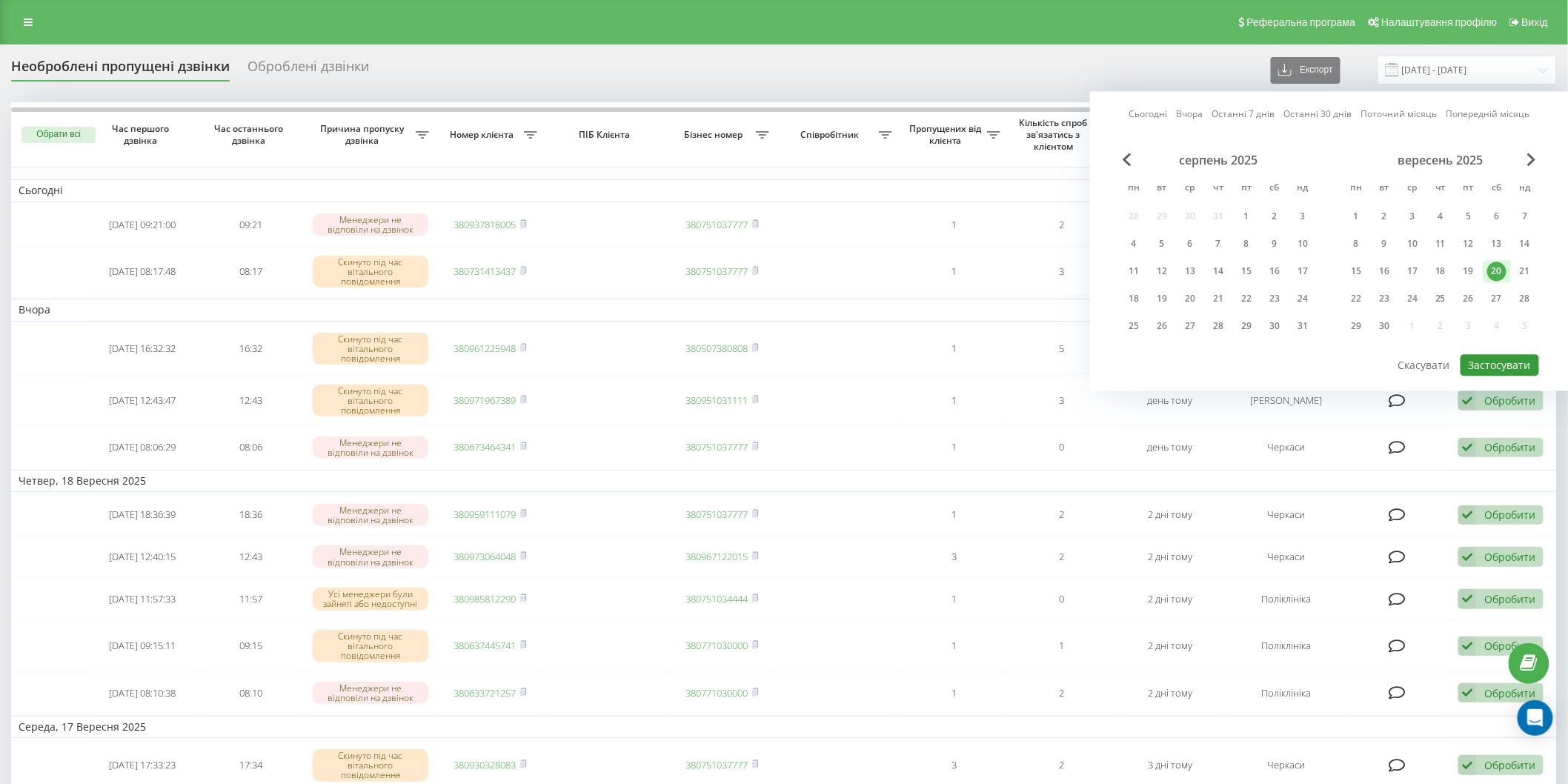
click at [1493, 371] on button "Застосувати" at bounding box center [1499, 365] width 78 height 21
type input "[DATE] - [DATE]"
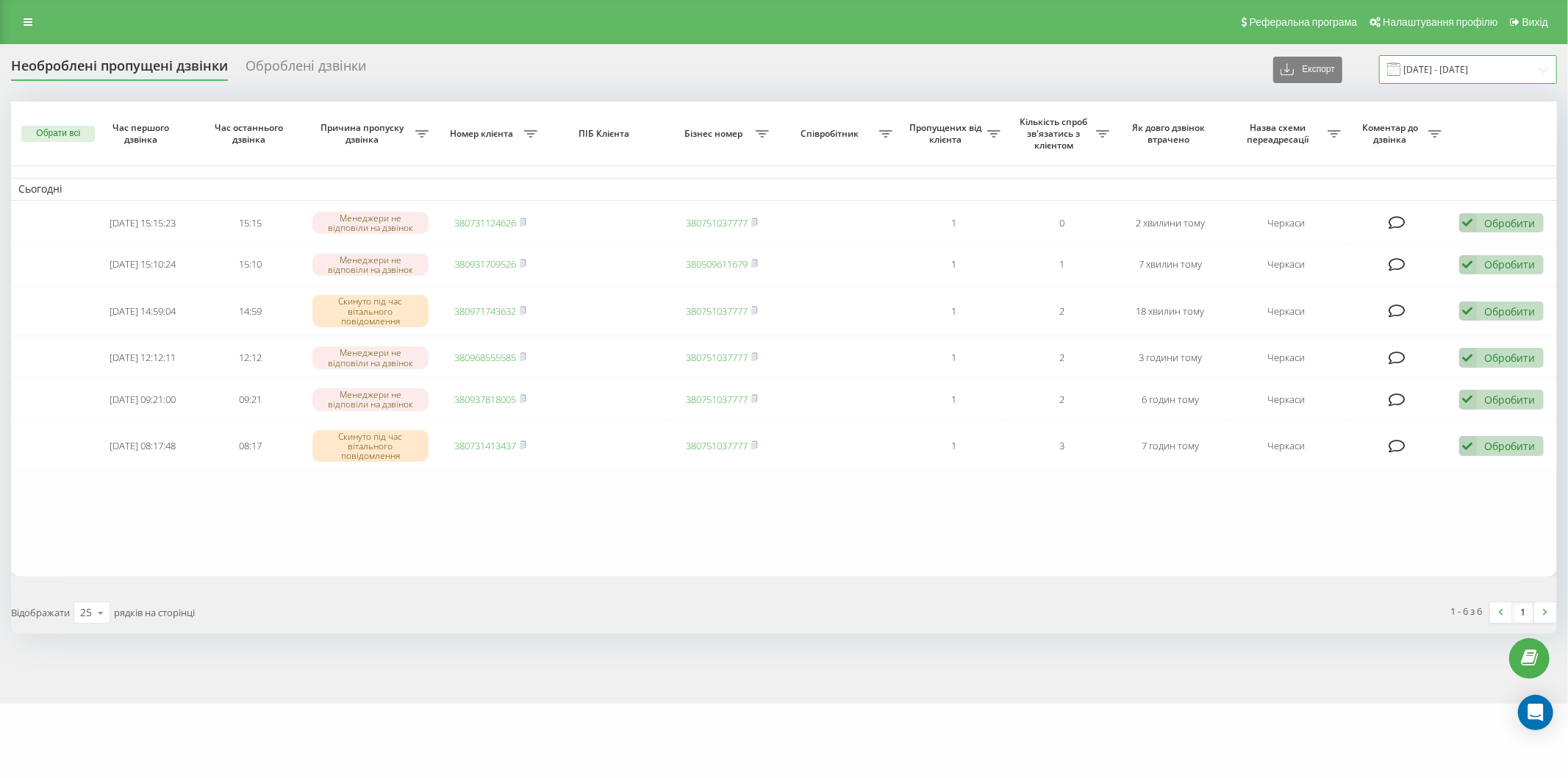
click at [1409, 68] on input "[DATE] - [DATE]" at bounding box center [1468, 69] width 178 height 29
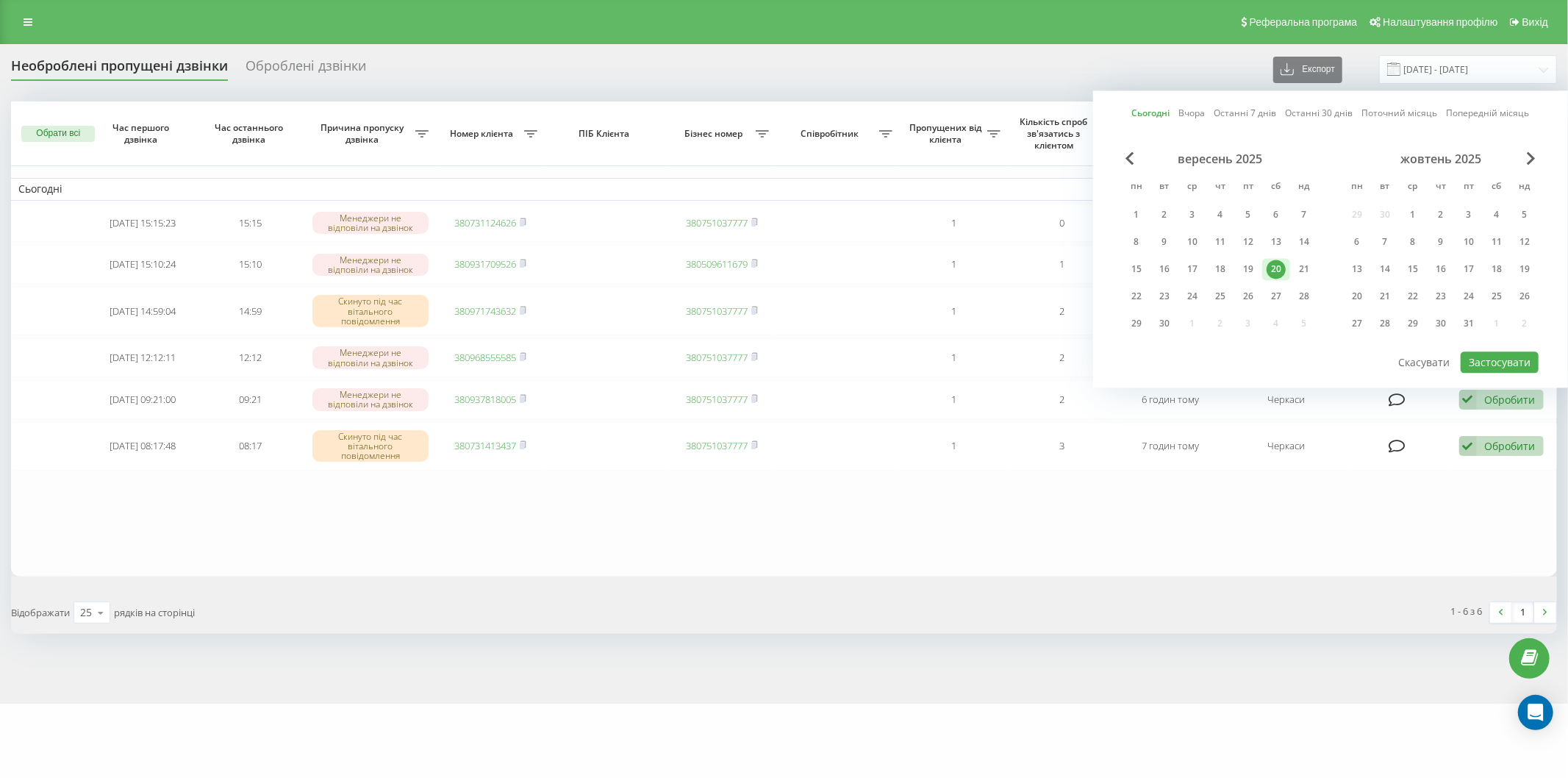
click at [1277, 267] on div "20" at bounding box center [1276, 269] width 19 height 19
click at [1509, 366] on button "Застосувати" at bounding box center [1499, 362] width 78 height 21
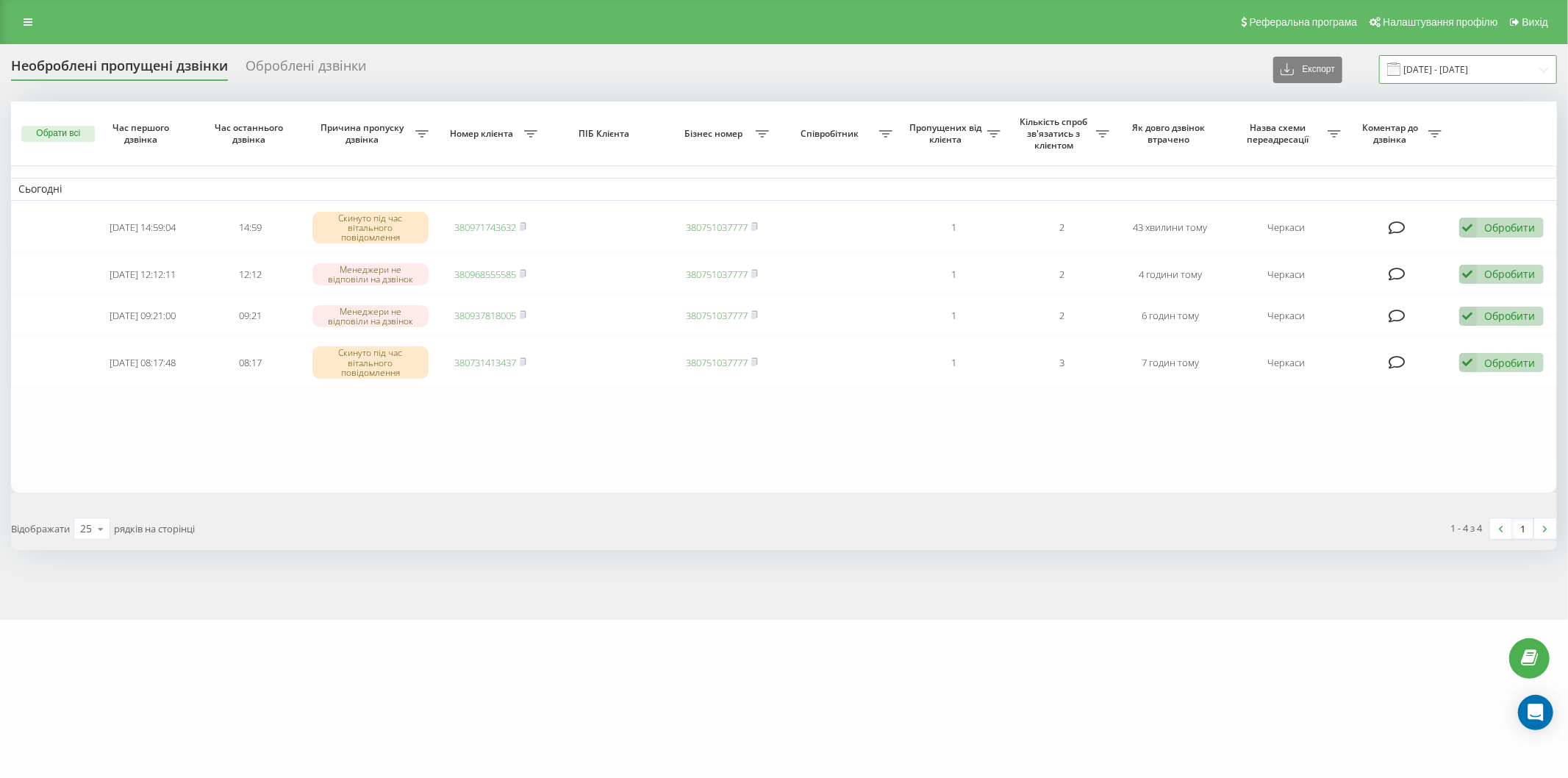
click at [1391, 68] on input "[DATE] - [DATE]" at bounding box center [1468, 69] width 178 height 29
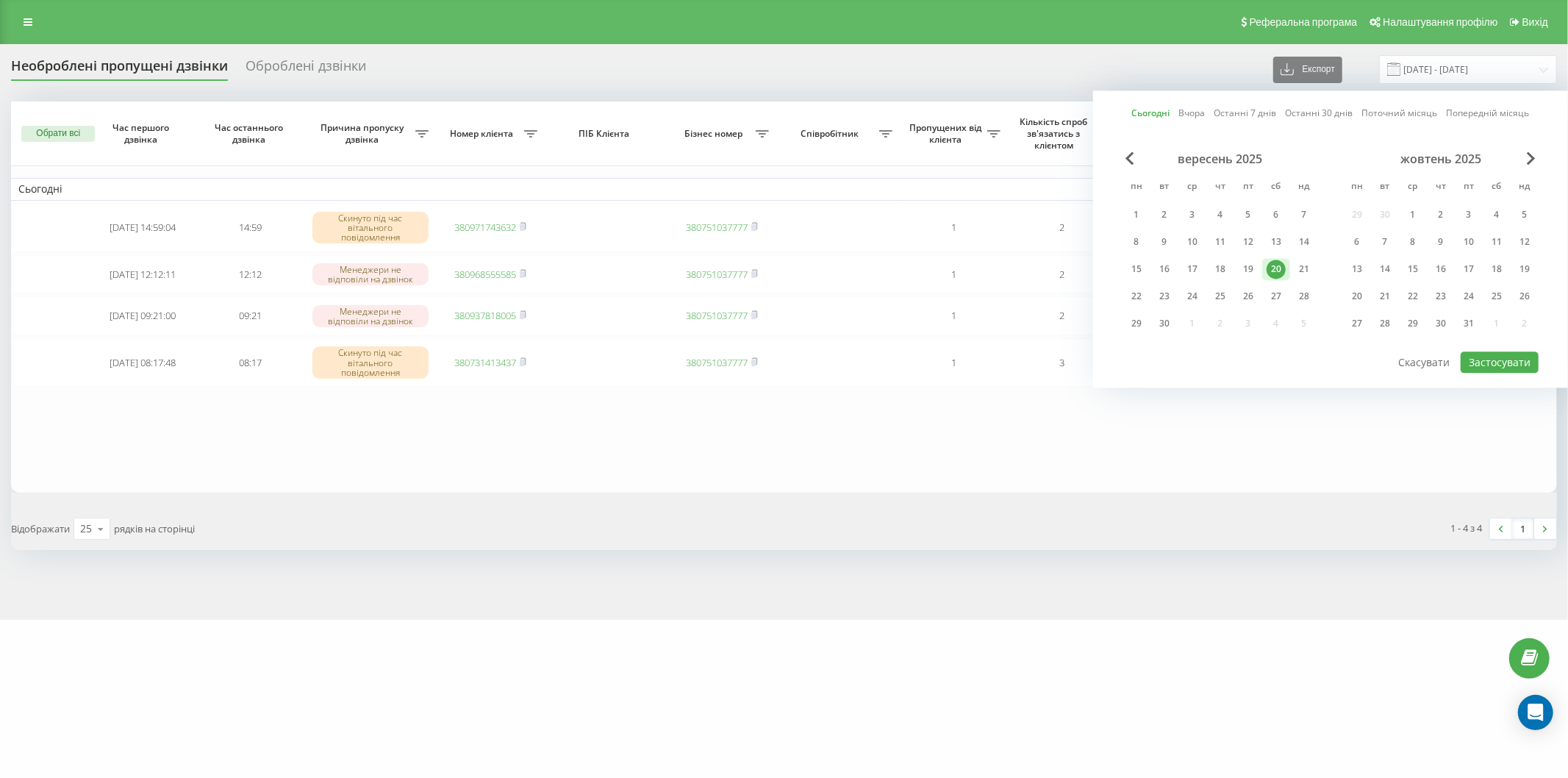
click at [1276, 262] on div "20" at bounding box center [1276, 269] width 19 height 19
click at [1477, 353] on button "Застосувати" at bounding box center [1499, 362] width 78 height 21
